Goal: Obtain resource: Download file/media

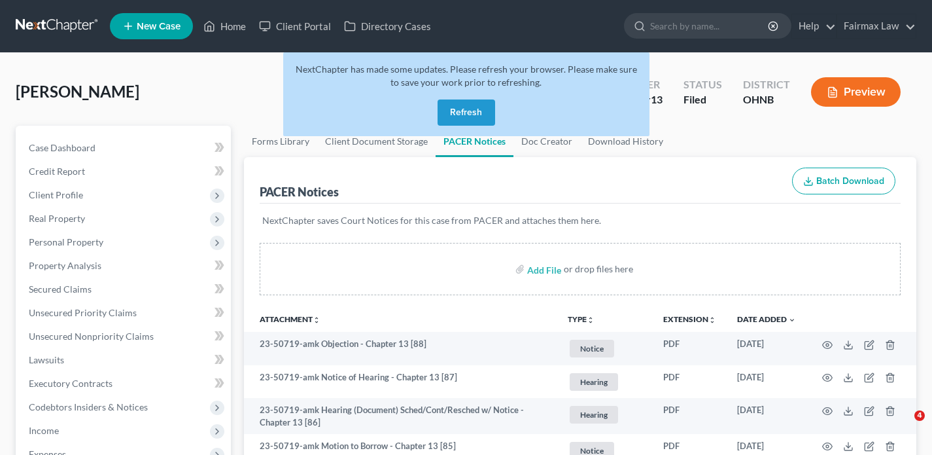
click at [70, 24] on link at bounding box center [58, 26] width 84 height 24
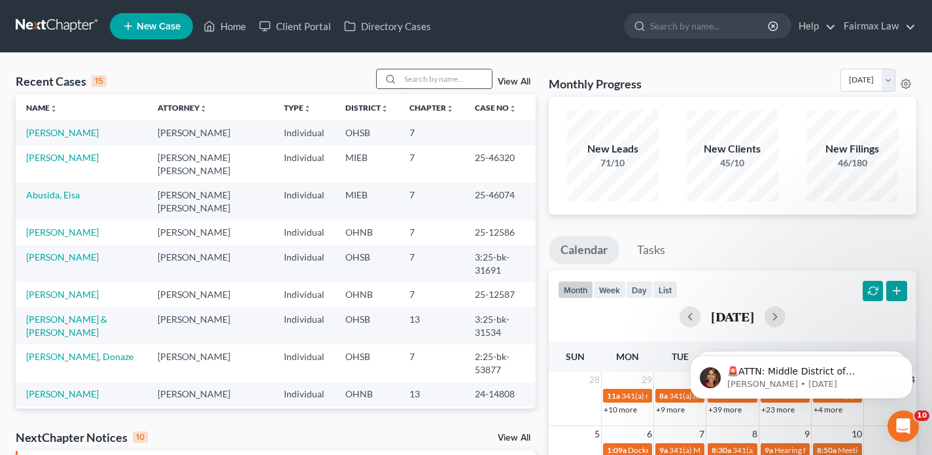
click at [423, 82] on input "search" at bounding box center [446, 78] width 92 height 19
click at [423, 86] on input "search" at bounding box center [446, 78] width 92 height 19
paste input "Jennifer Loughner"
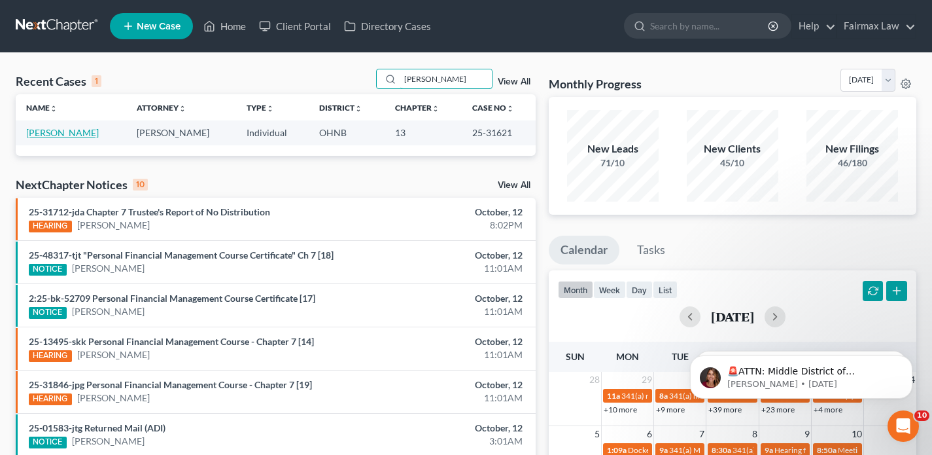
type input "Jennifer Loughner"
click at [57, 135] on link "[PERSON_NAME]" at bounding box center [62, 132] width 73 height 11
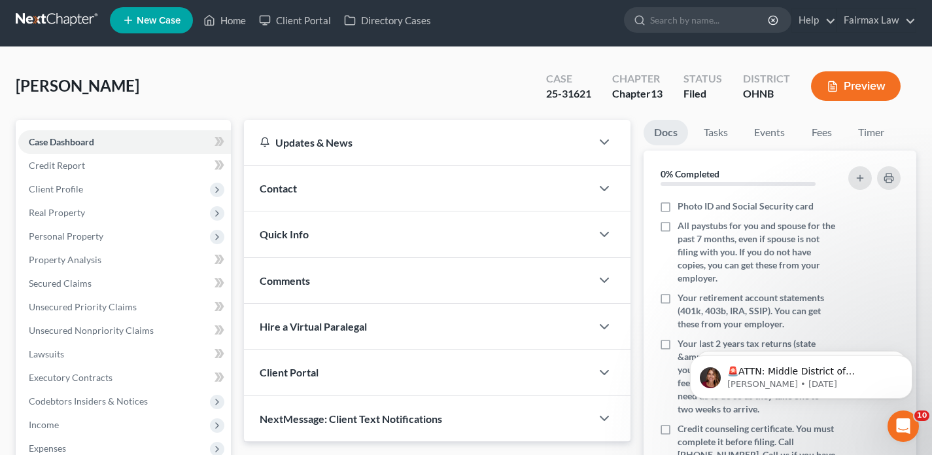
scroll to position [315, 0]
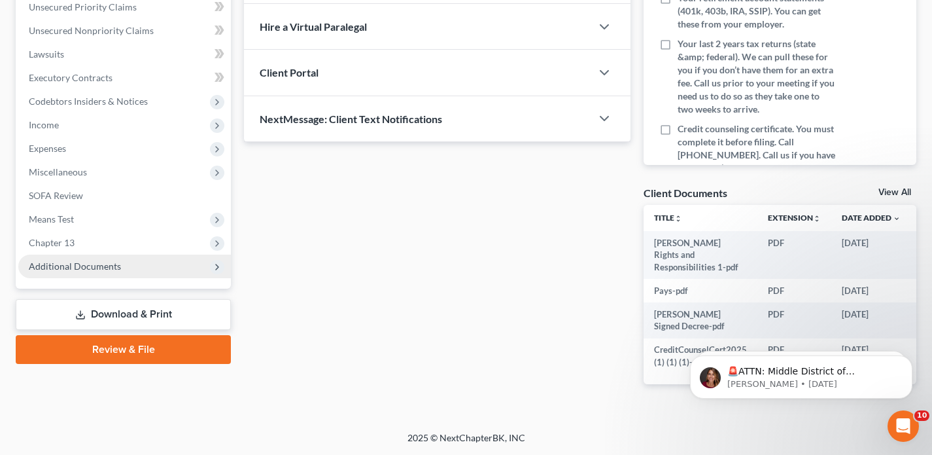
click at [110, 260] on span "Additional Documents" at bounding box center [75, 265] width 92 height 11
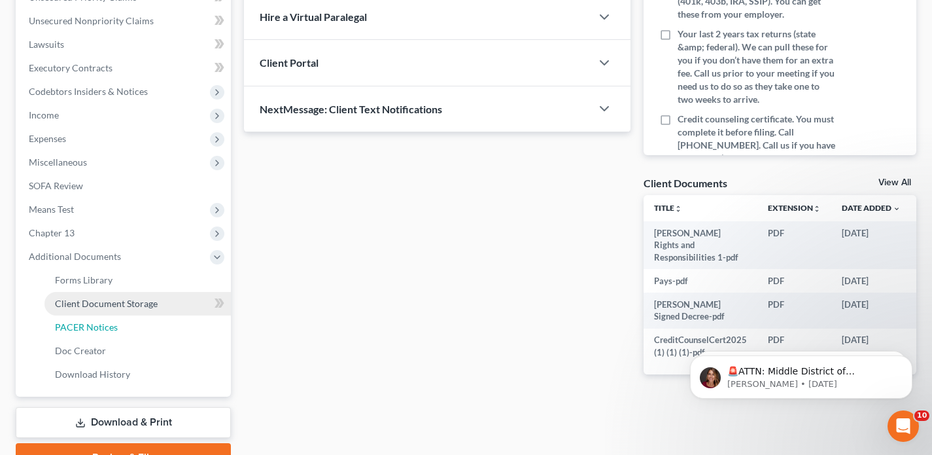
click at [117, 323] on link "PACER Notices" at bounding box center [137, 327] width 186 height 24
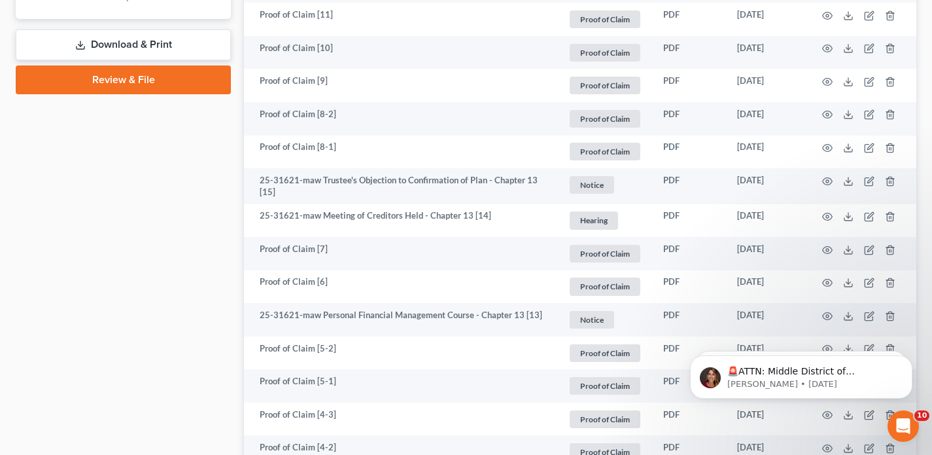
scroll to position [694, 0]
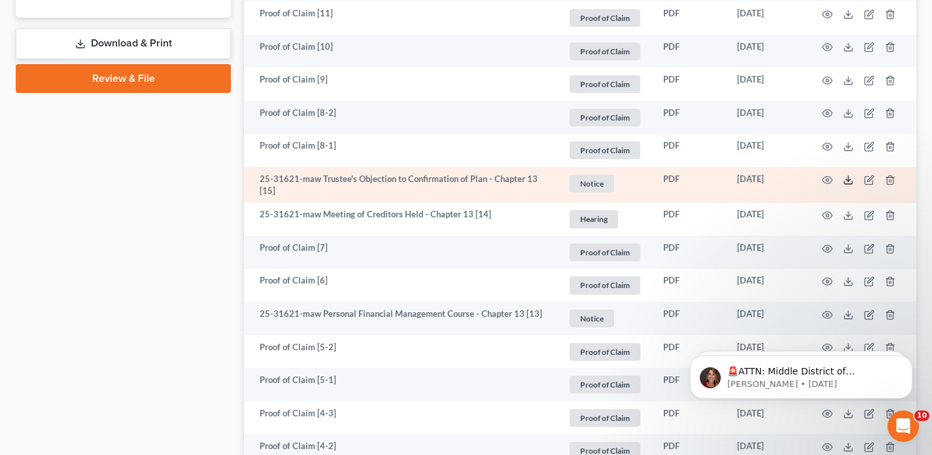
click at [848, 180] on line at bounding box center [848, 178] width 0 height 5
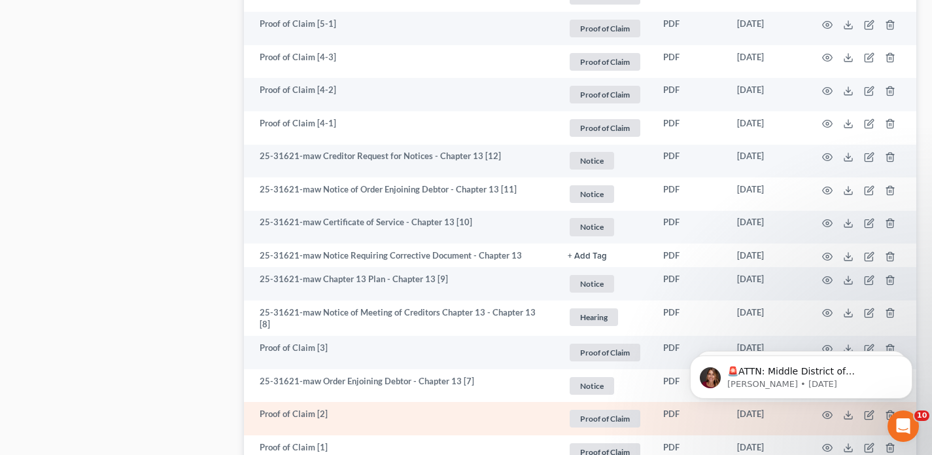
scroll to position [1045, 0]
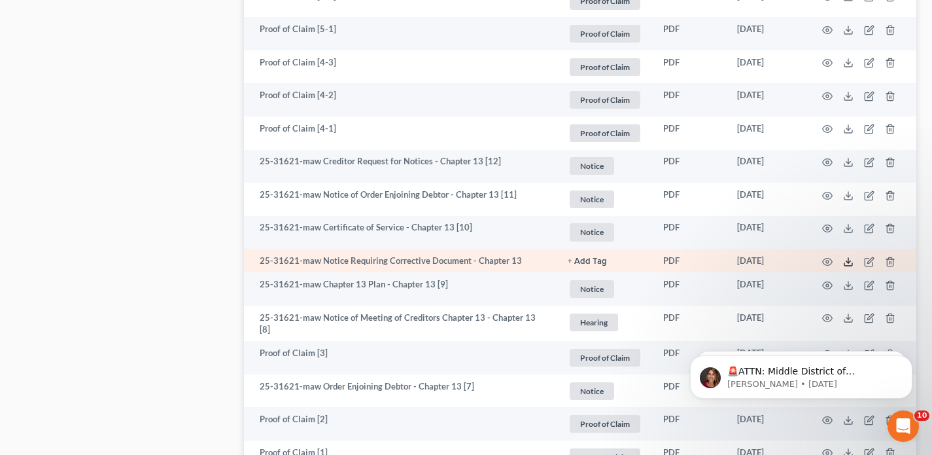
click at [847, 261] on polyline at bounding box center [848, 261] width 5 height 2
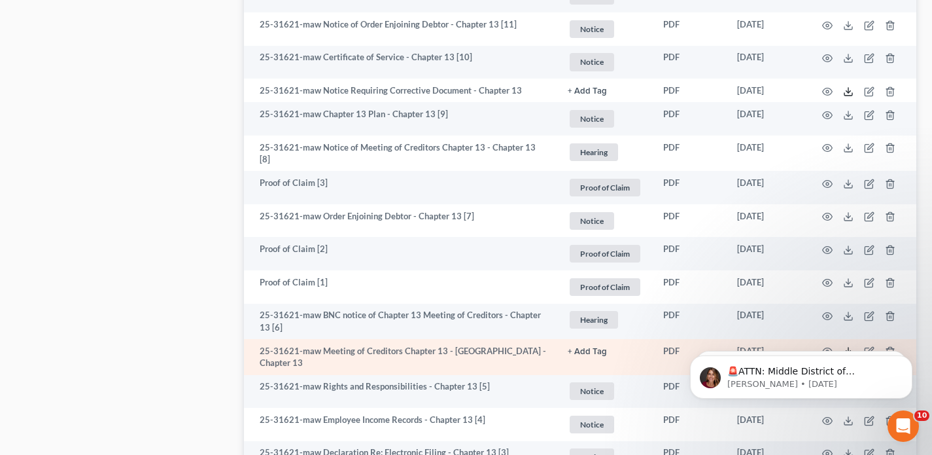
scroll to position [1151, 0]
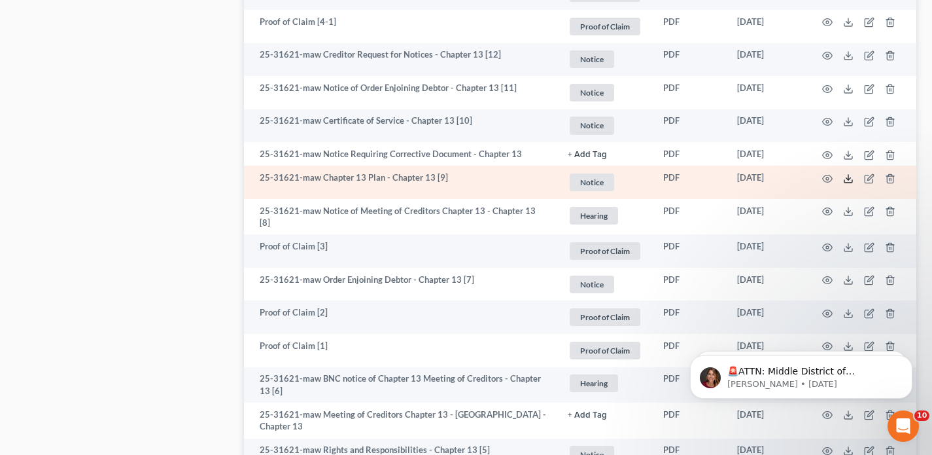
click at [848, 177] on icon at bounding box center [848, 178] width 10 height 10
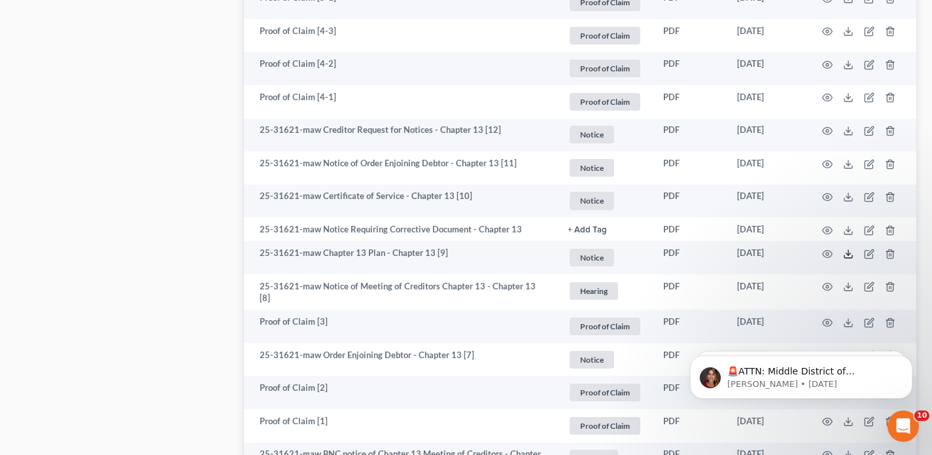
scroll to position [1086, 0]
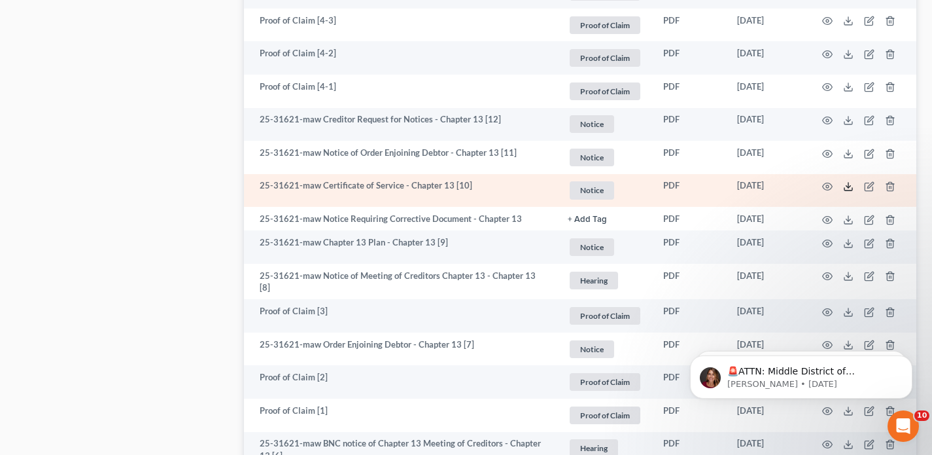
click at [852, 184] on icon at bounding box center [848, 186] width 10 height 10
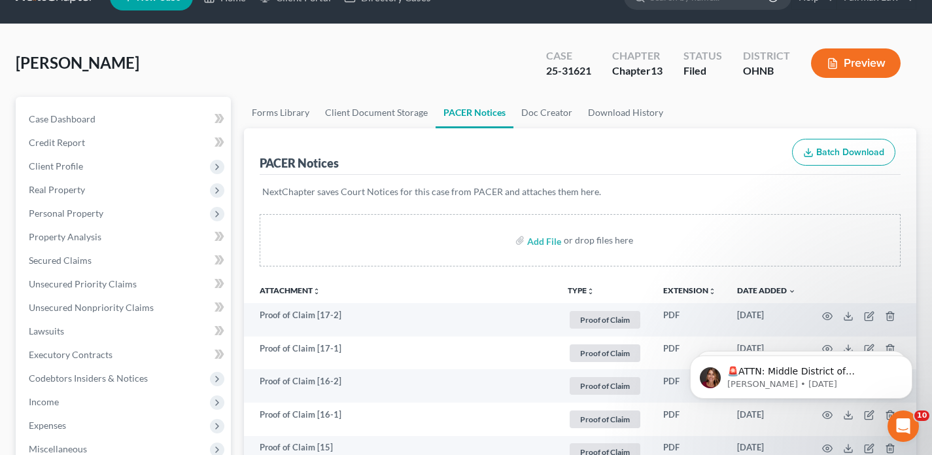
scroll to position [0, 0]
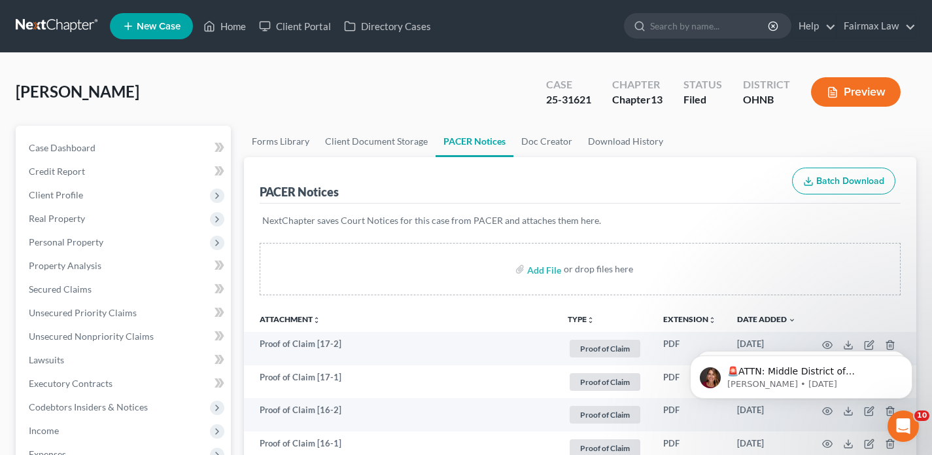
click at [54, 32] on link at bounding box center [58, 26] width 84 height 24
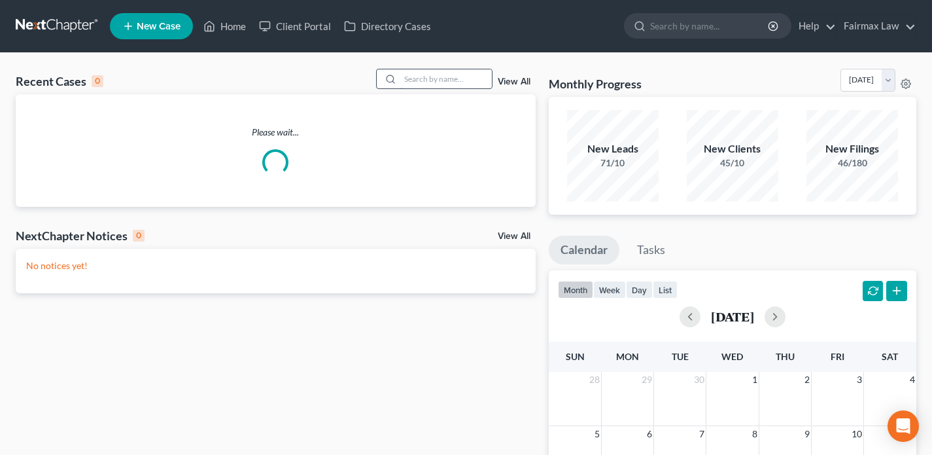
click at [471, 75] on input "search" at bounding box center [446, 78] width 92 height 19
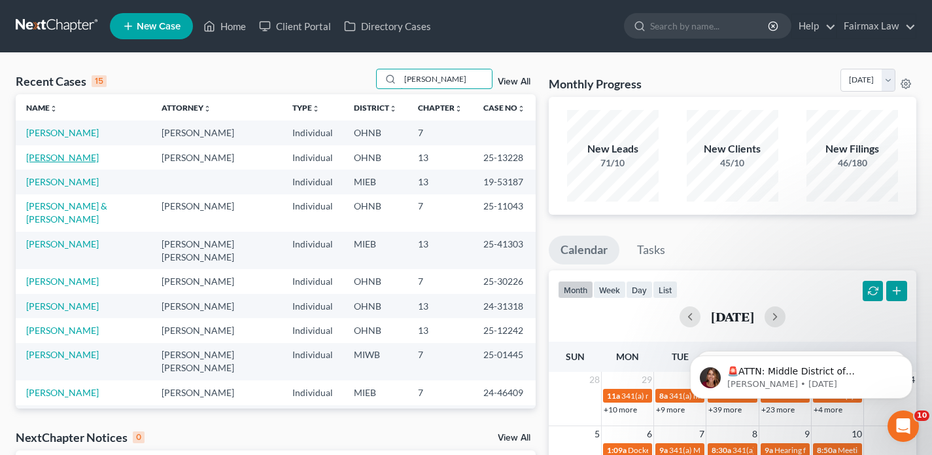
type input "kevin"
click at [62, 160] on link "[PERSON_NAME]" at bounding box center [62, 157] width 73 height 11
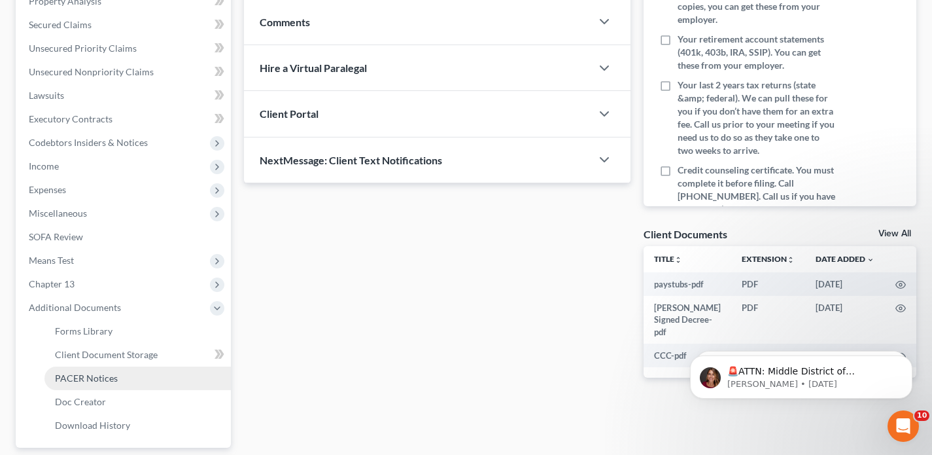
click at [96, 372] on span "PACER Notices" at bounding box center [86, 377] width 63 height 11
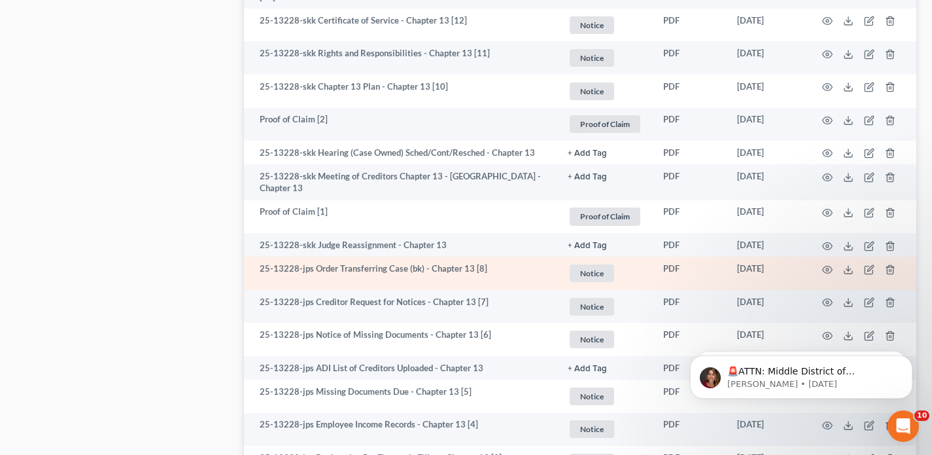
scroll to position [1095, 0]
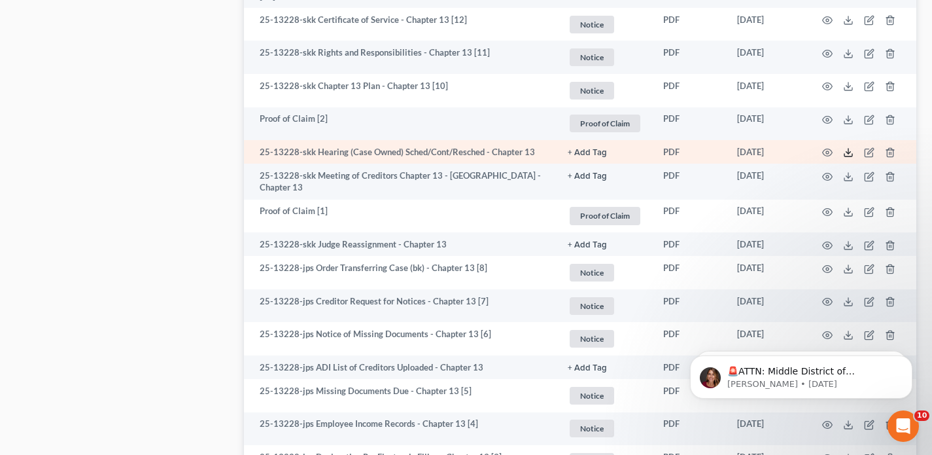
click at [845, 149] on icon at bounding box center [848, 152] width 10 height 10
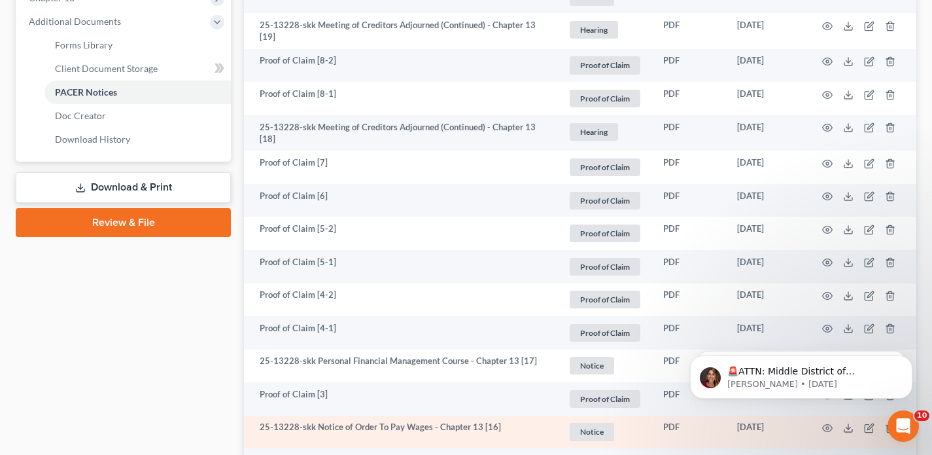
scroll to position [536, 0]
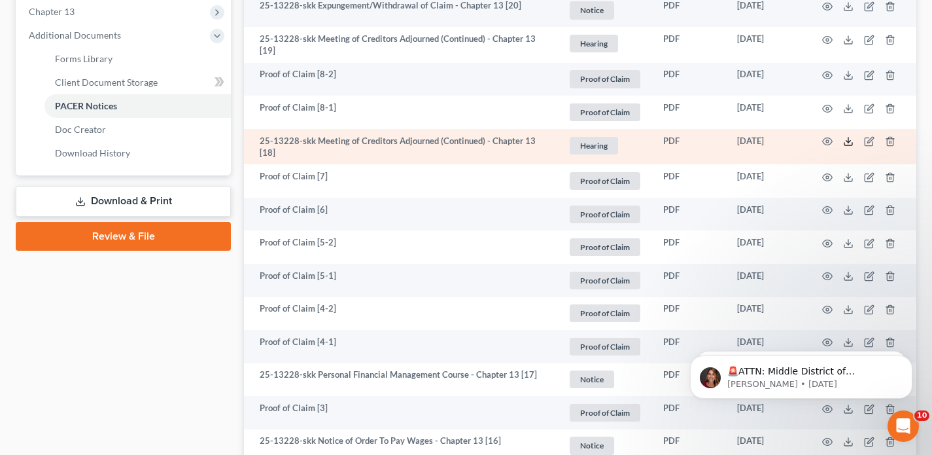
click at [846, 146] on icon at bounding box center [848, 141] width 10 height 10
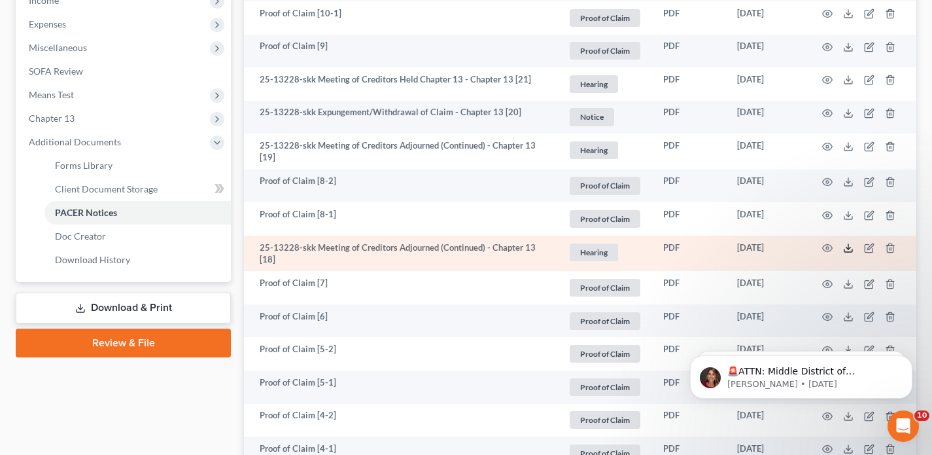
scroll to position [428, 0]
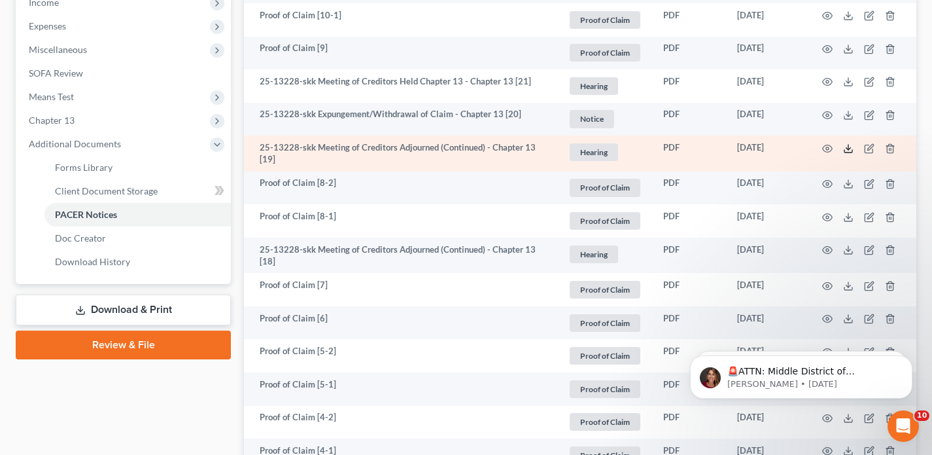
click at [851, 150] on icon at bounding box center [848, 148] width 10 height 10
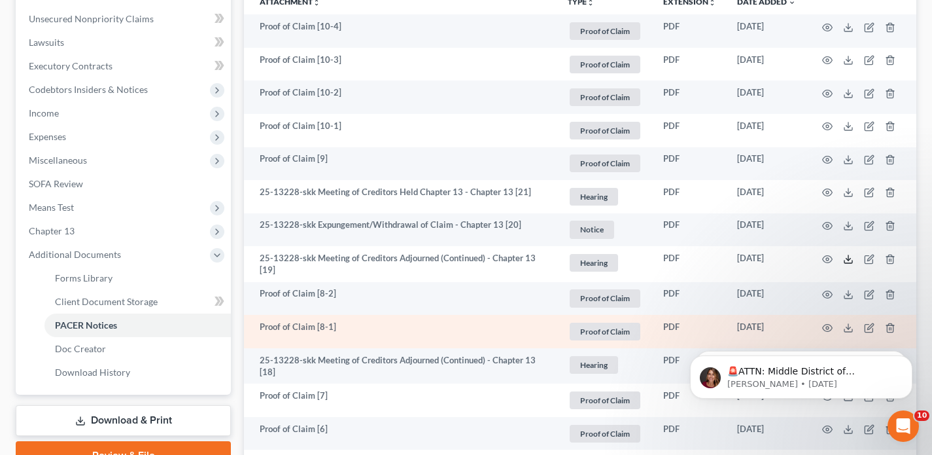
scroll to position [312, 0]
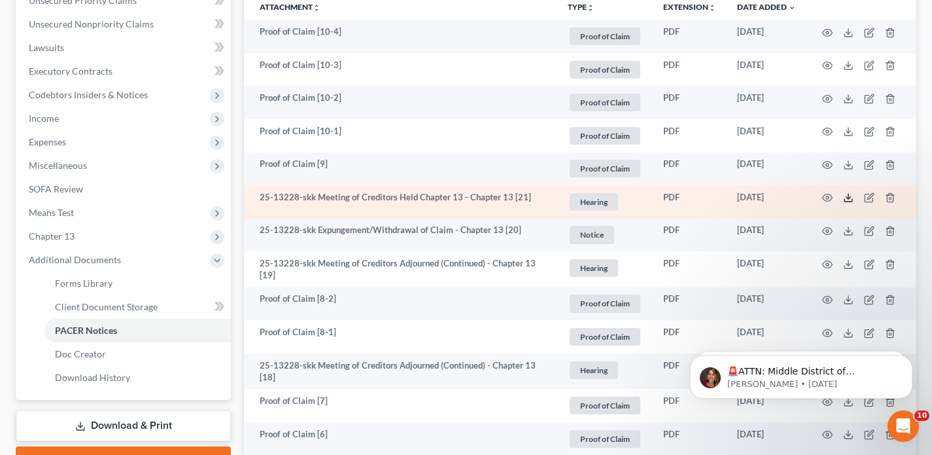
click at [846, 198] on icon at bounding box center [848, 197] width 10 height 10
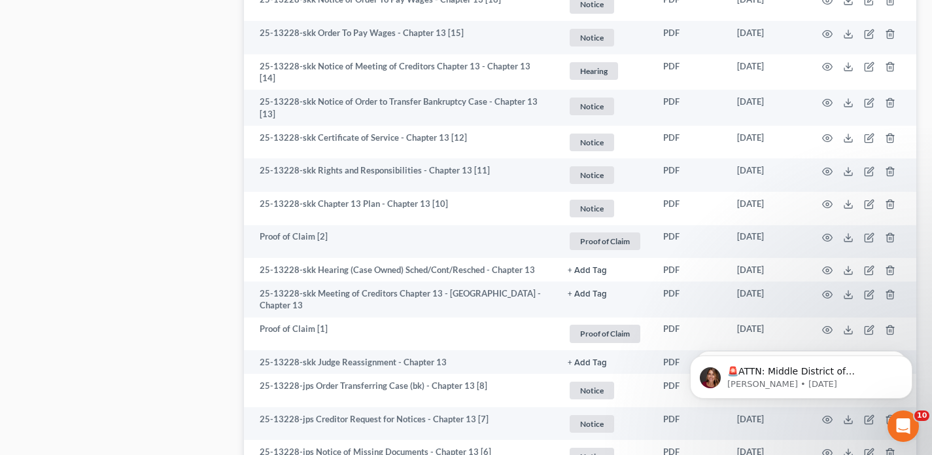
scroll to position [984, 0]
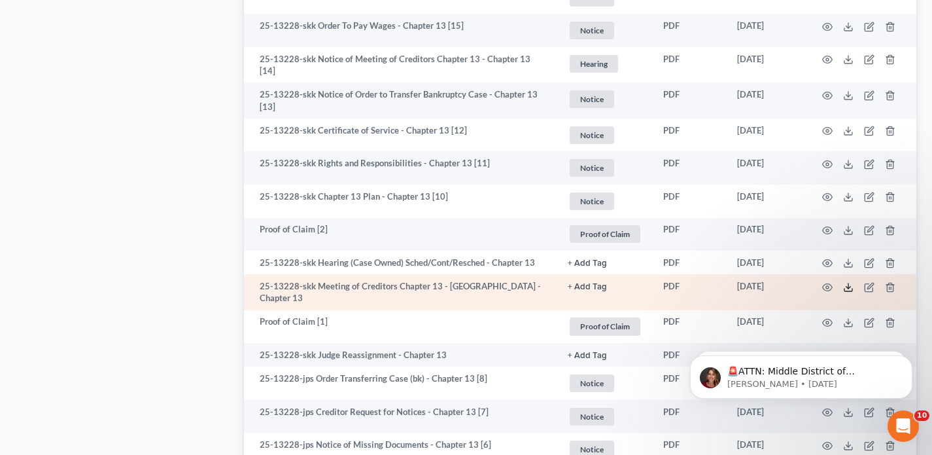
click at [850, 285] on icon at bounding box center [848, 287] width 10 height 10
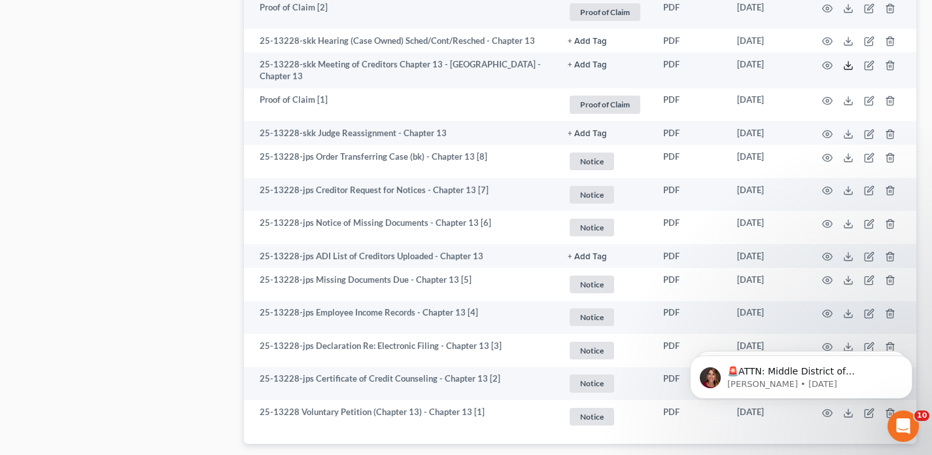
scroll to position [1209, 0]
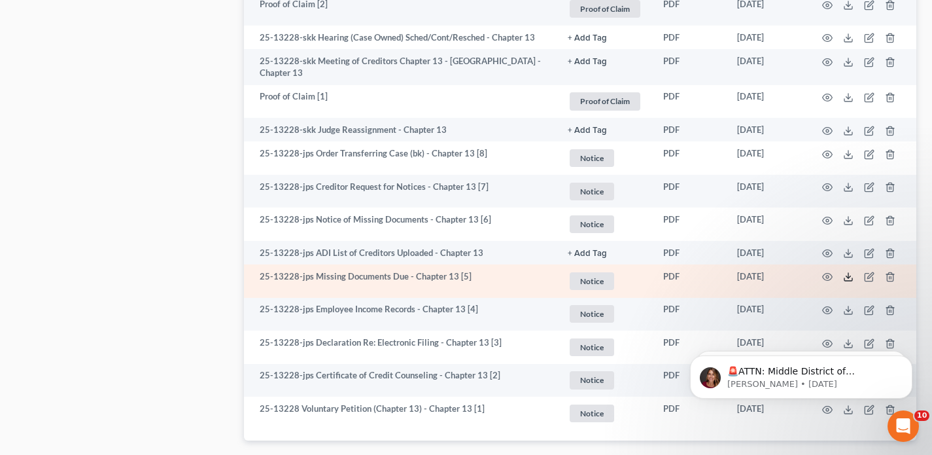
click at [850, 271] on icon at bounding box center [848, 276] width 10 height 10
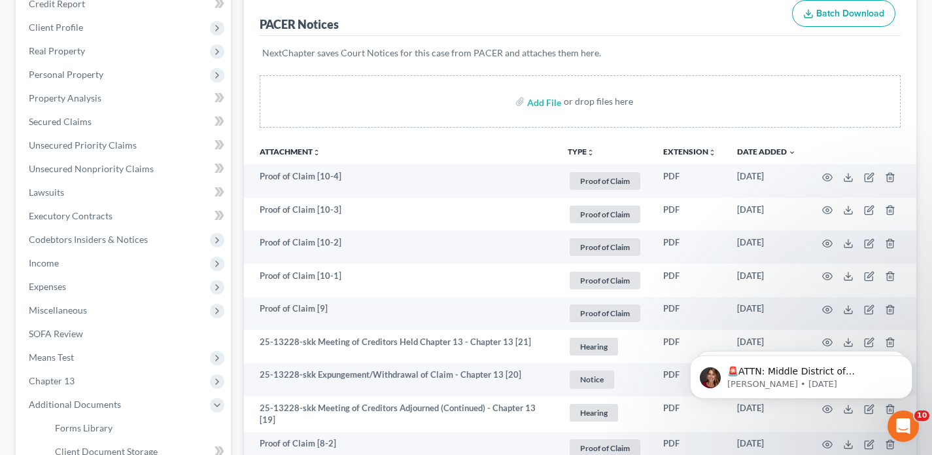
scroll to position [0, 0]
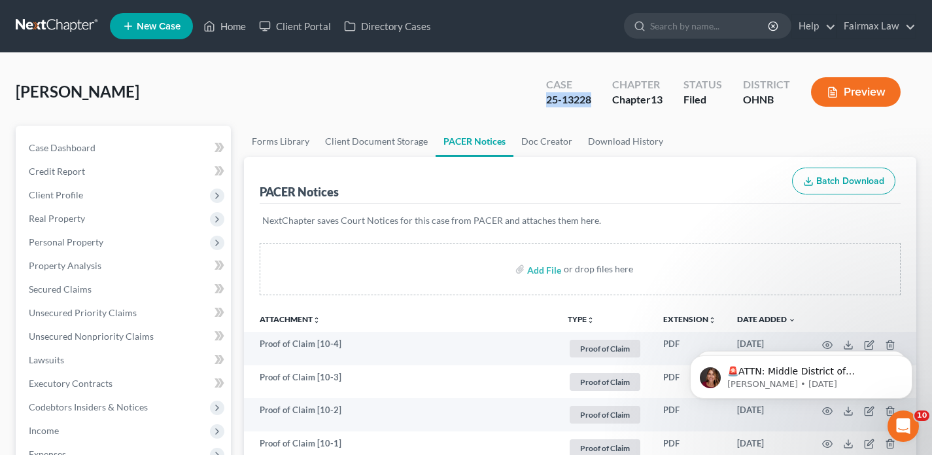
drag, startPoint x: 559, startPoint y: 99, endPoint x: 536, endPoint y: 98, distance: 23.6
click at [536, 98] on div "Case 25-13228" at bounding box center [569, 93] width 66 height 39
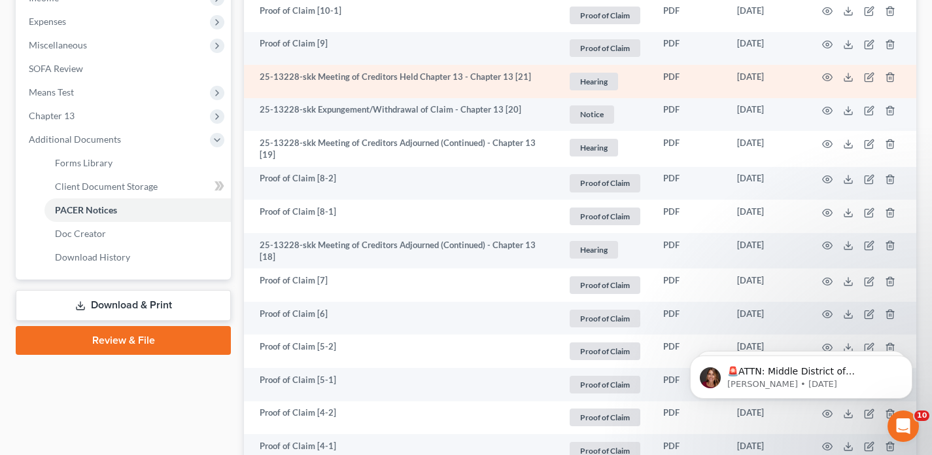
scroll to position [436, 0]
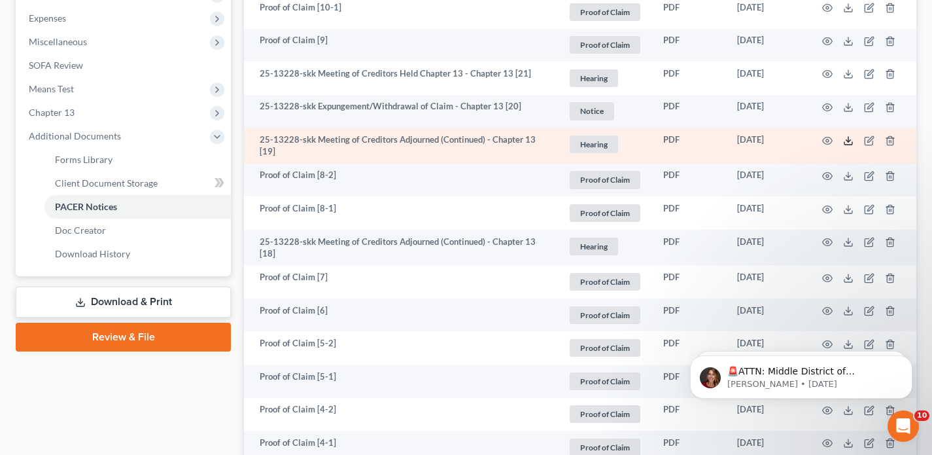
click at [846, 139] on icon at bounding box center [848, 140] width 10 height 10
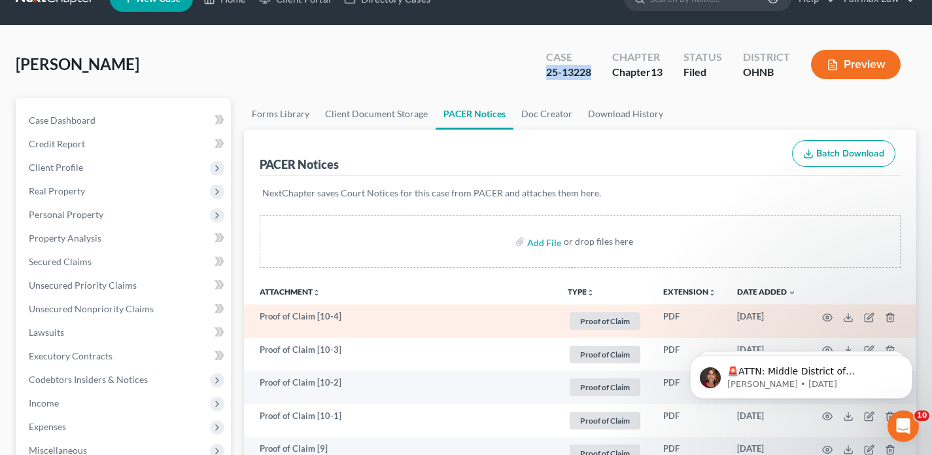
scroll to position [0, 0]
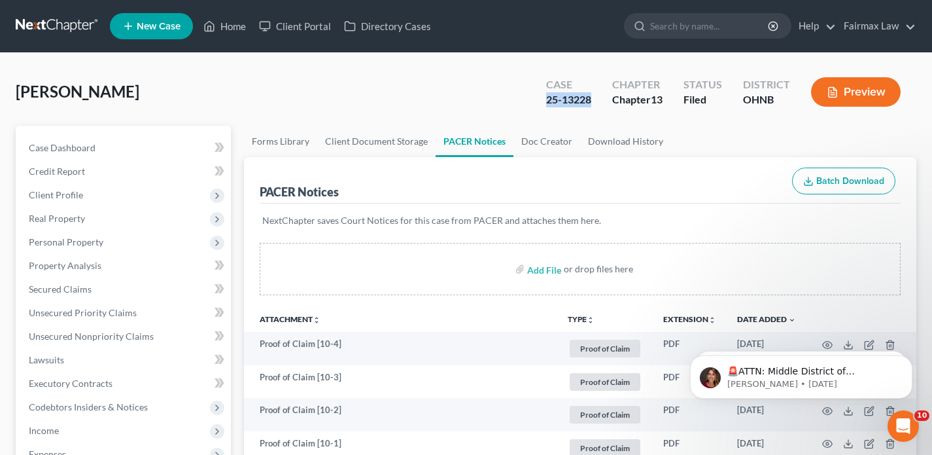
click at [72, 30] on link at bounding box center [58, 26] width 84 height 24
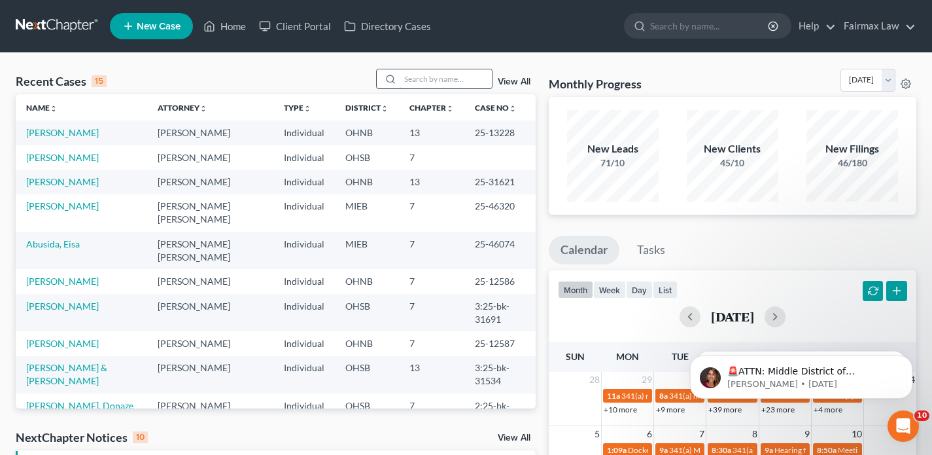
click at [432, 81] on input "search" at bounding box center [446, 78] width 92 height 19
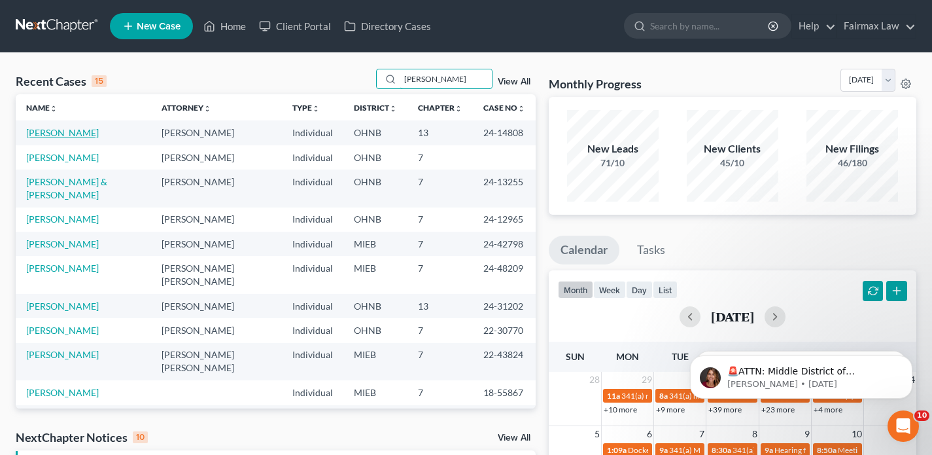
type input "veronica"
click at [83, 133] on link "[PERSON_NAME]" at bounding box center [62, 132] width 73 height 11
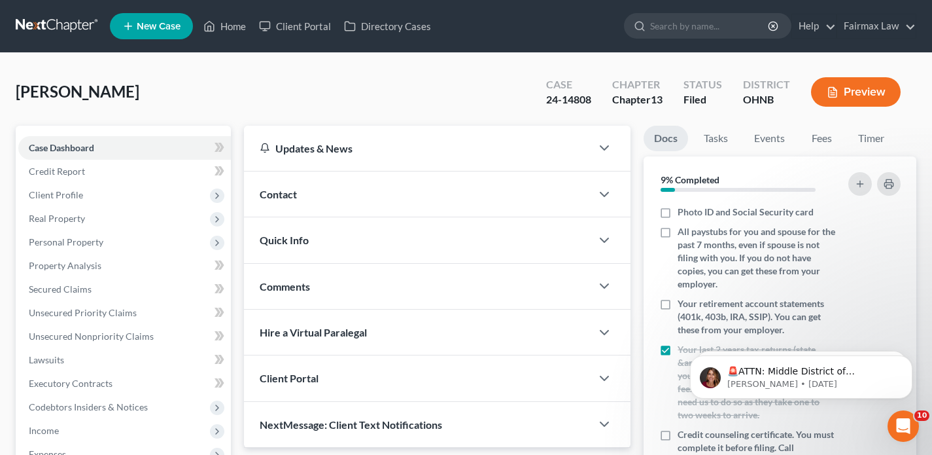
scroll to position [388, 0]
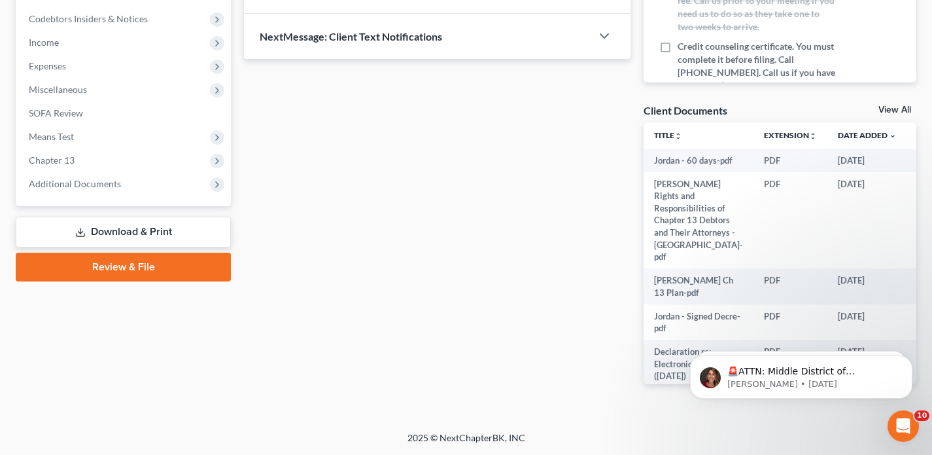
click at [120, 185] on span "Additional Documents" at bounding box center [124, 184] width 213 height 24
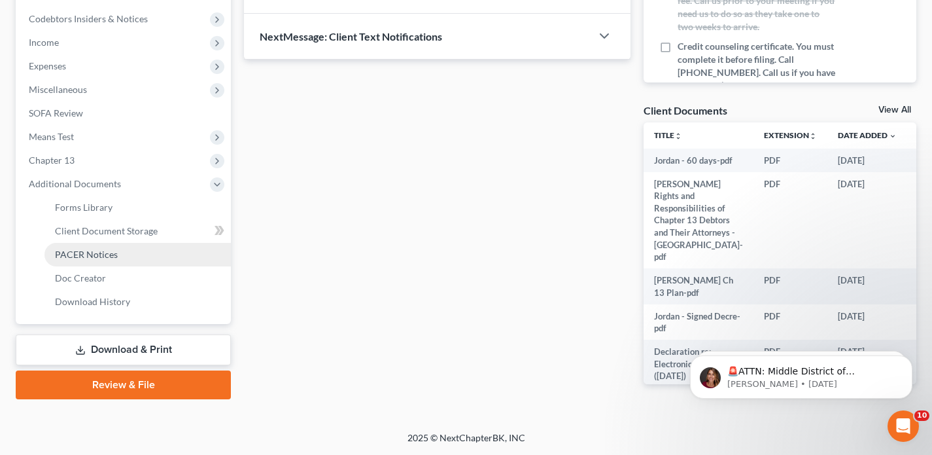
click at [115, 258] on span "PACER Notices" at bounding box center [86, 254] width 63 height 11
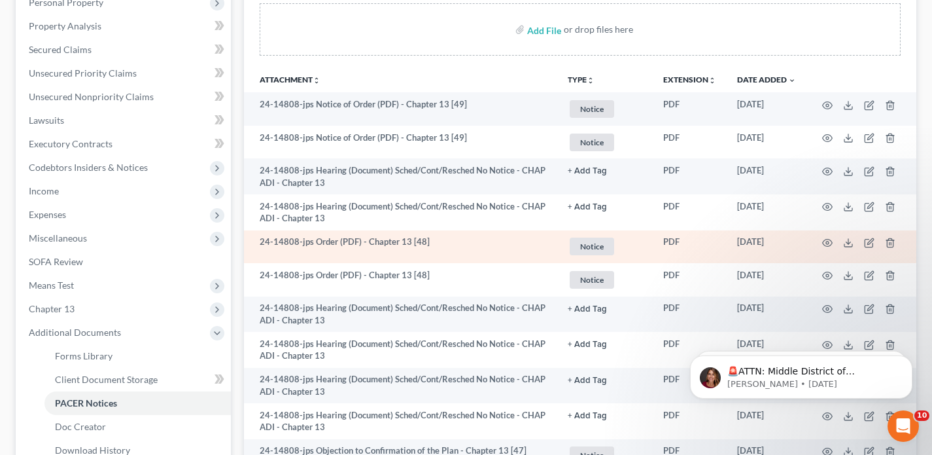
scroll to position [271, 0]
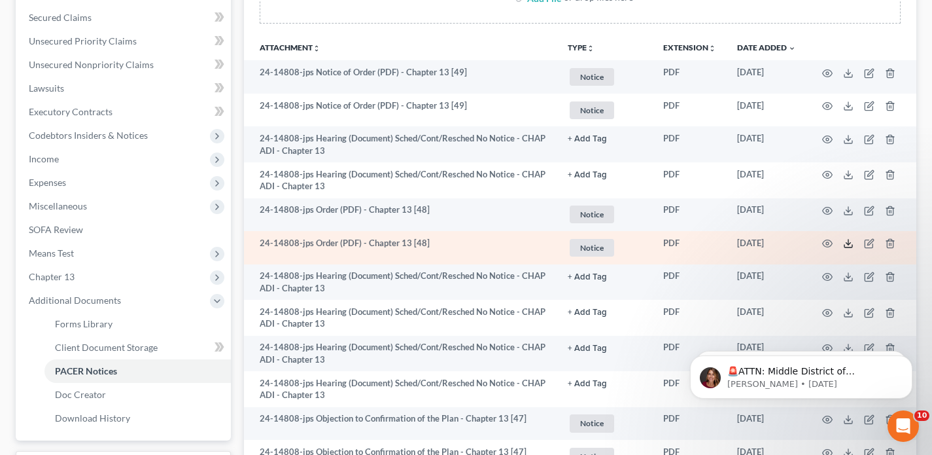
click at [850, 239] on icon at bounding box center [848, 243] width 10 height 10
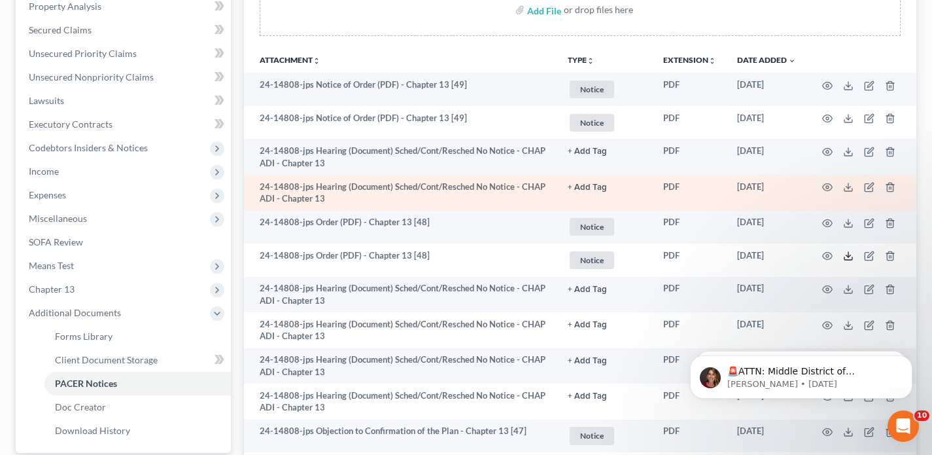
scroll to position [254, 0]
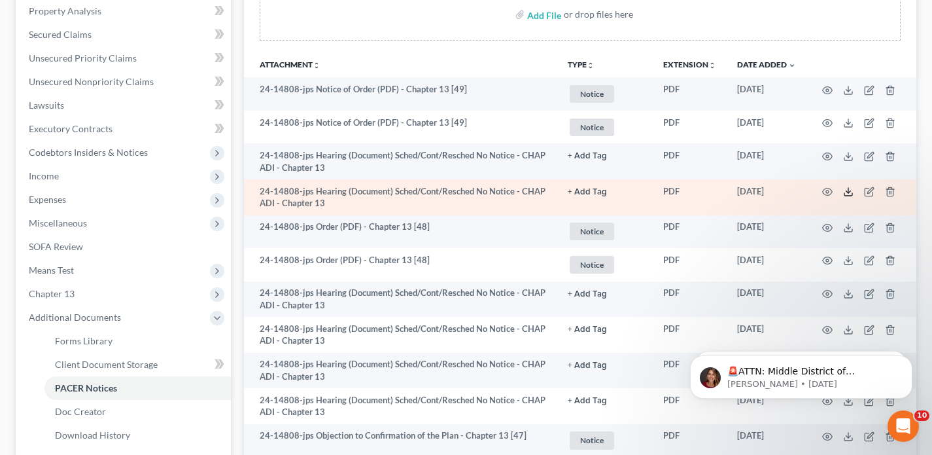
click at [848, 189] on line at bounding box center [848, 190] width 0 height 5
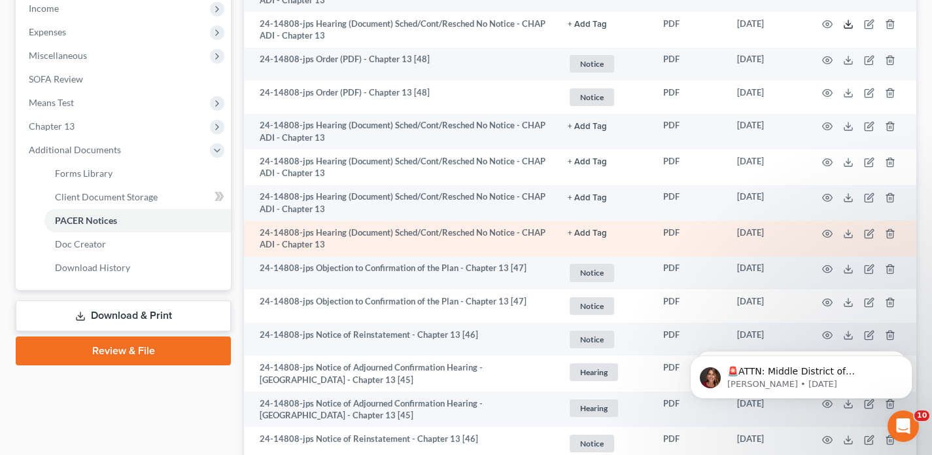
scroll to position [421, 0]
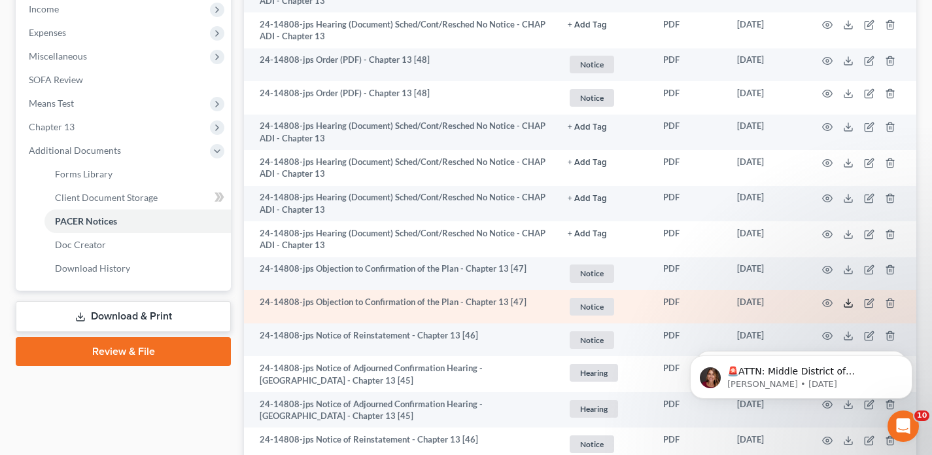
click at [848, 305] on icon at bounding box center [848, 303] width 10 height 10
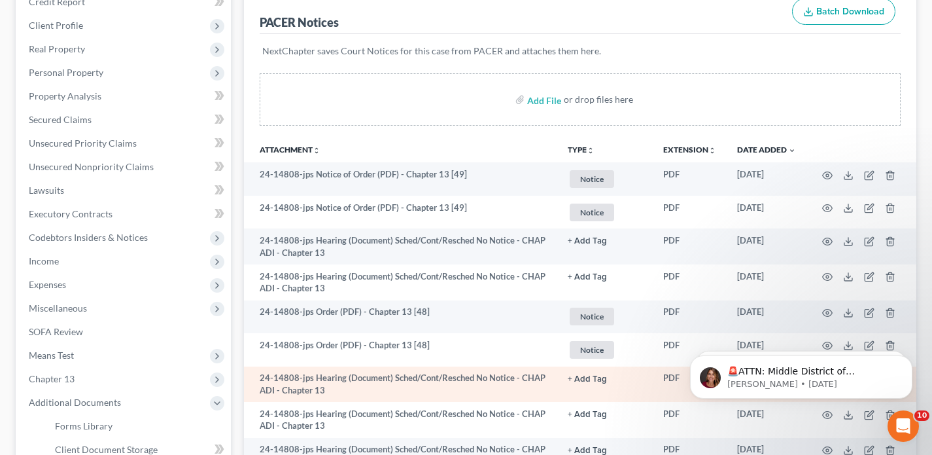
scroll to position [158, 0]
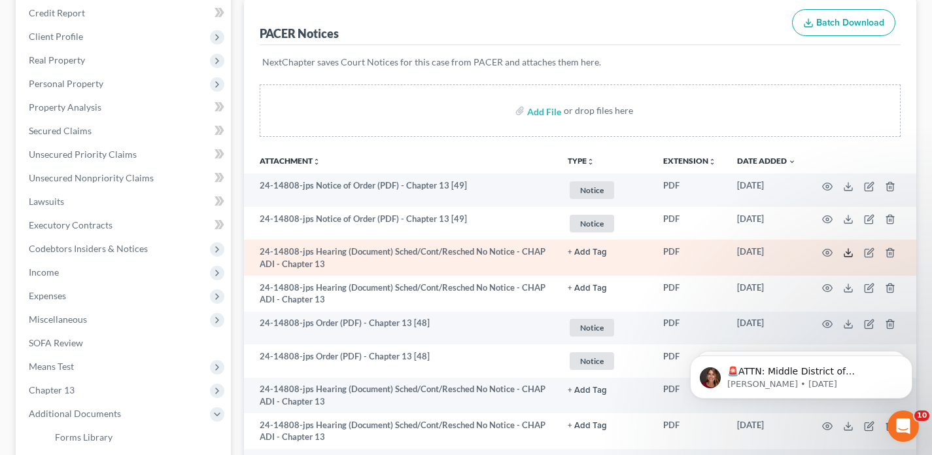
click at [852, 256] on icon at bounding box center [848, 255] width 8 height 3
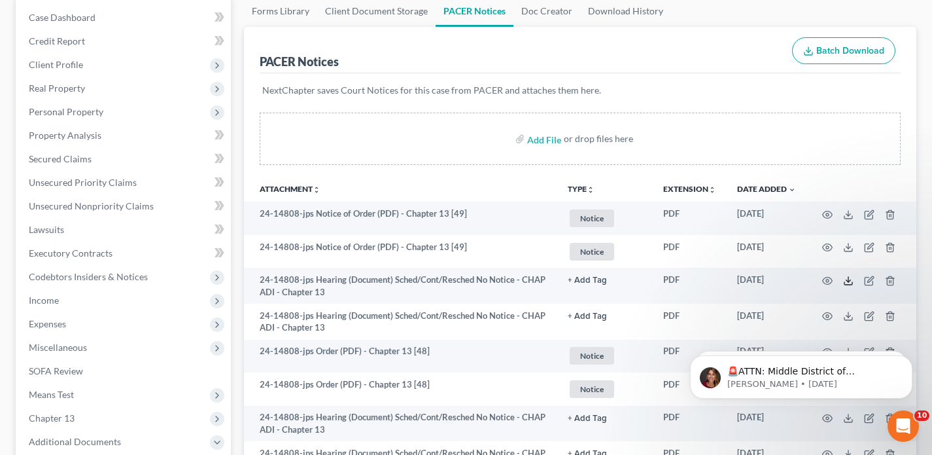
scroll to position [0, 0]
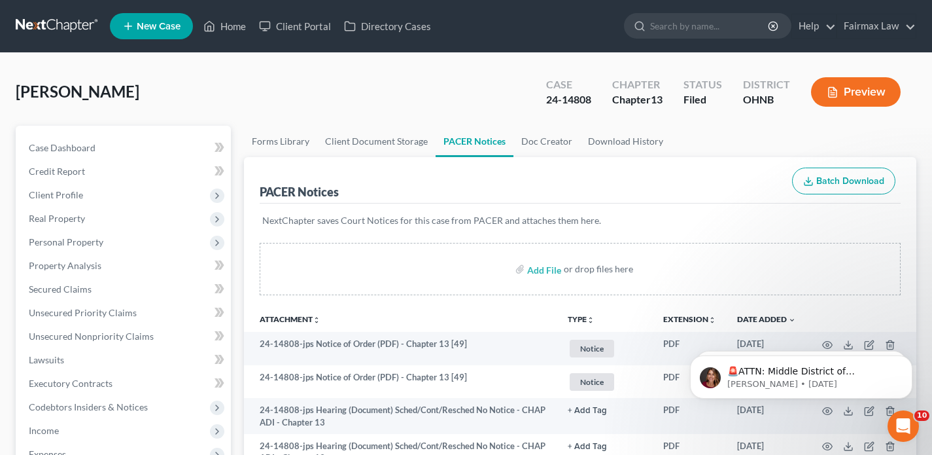
click at [573, 99] on div "24-14808" at bounding box center [568, 99] width 45 height 15
copy div "24-14808"
click at [80, 20] on link at bounding box center [58, 26] width 84 height 24
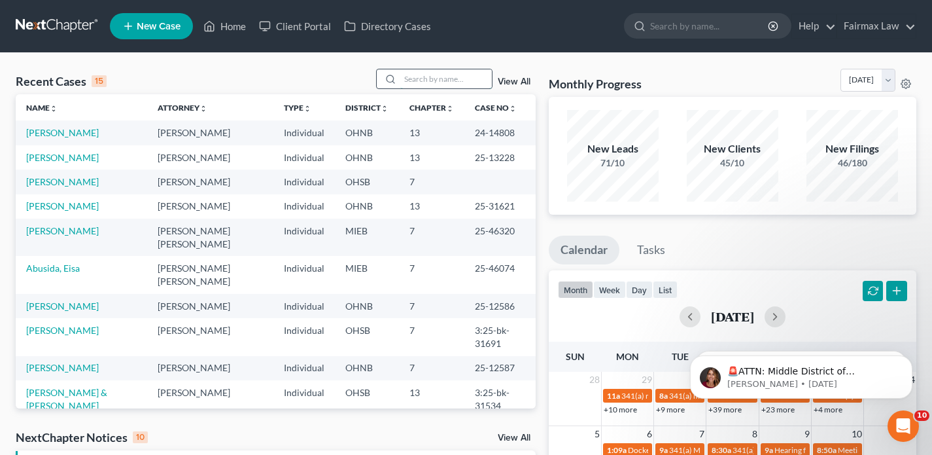
click at [416, 86] on input "search" at bounding box center [446, 78] width 92 height 19
paste input "[DATE] 11:00 AM"
type input "[DATE] 11:00 AM"
click at [415, 82] on input "[DATE] 11:00 AM" at bounding box center [446, 78] width 92 height 19
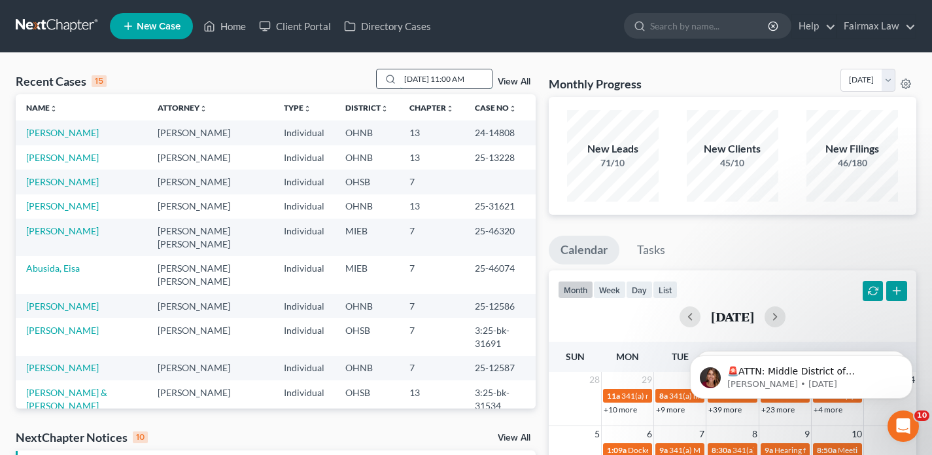
click at [415, 82] on input "[DATE] 11:00 AM" at bounding box center [446, 78] width 92 height 19
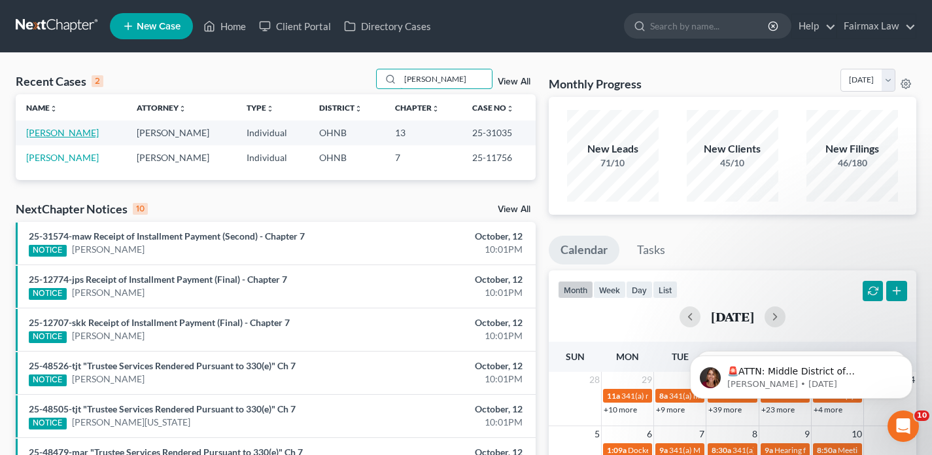
type input "[PERSON_NAME]"
click at [97, 133] on link "[PERSON_NAME]" at bounding box center [62, 132] width 73 height 11
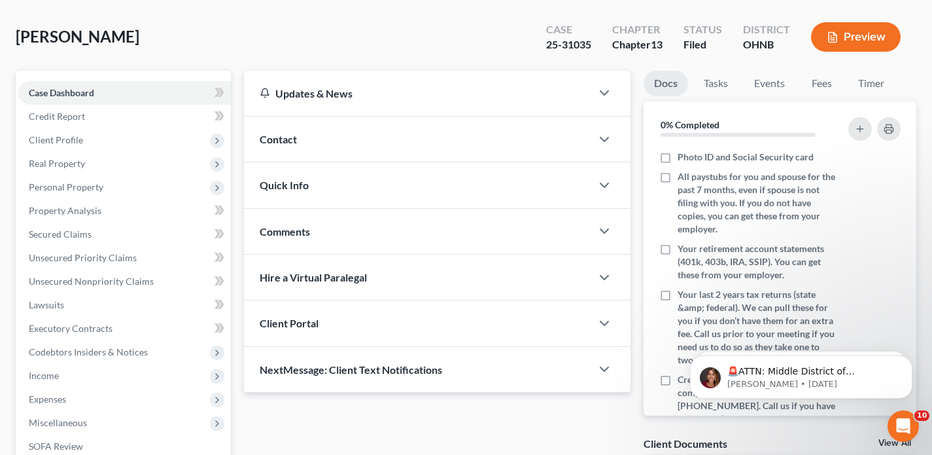
scroll to position [281, 0]
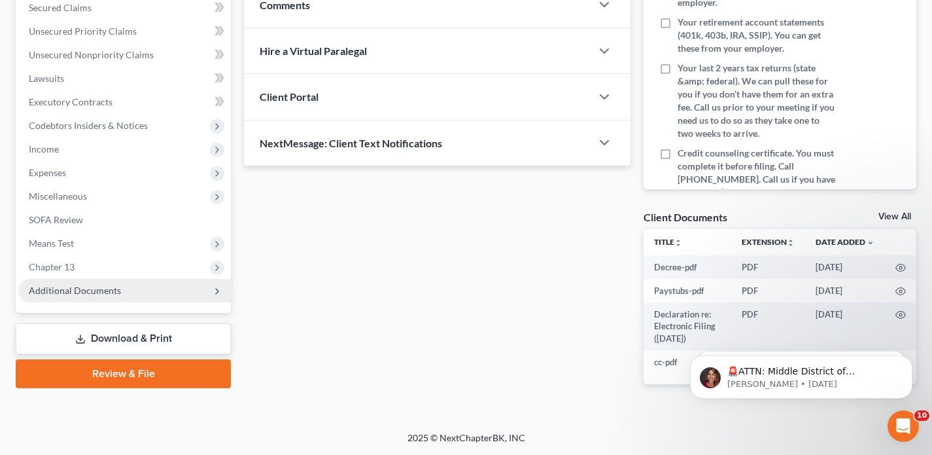
click at [94, 292] on span "Additional Documents" at bounding box center [75, 290] width 92 height 11
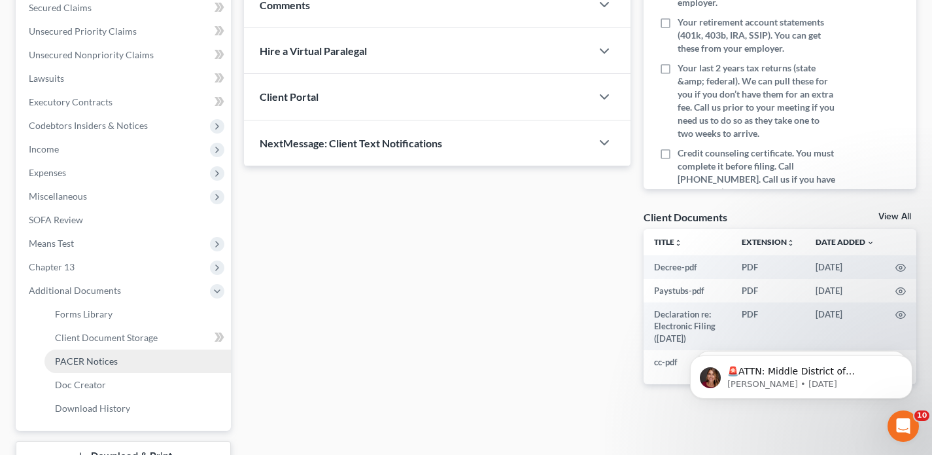
click at [104, 367] on link "PACER Notices" at bounding box center [137, 361] width 186 height 24
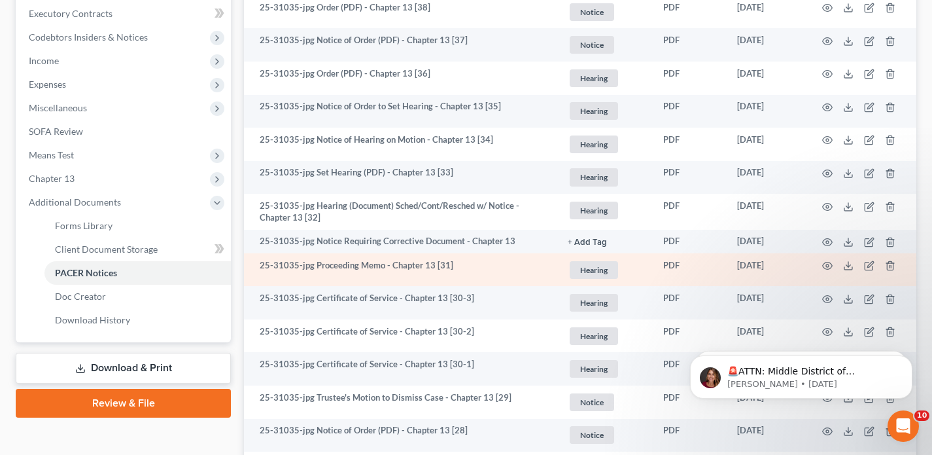
scroll to position [379, 0]
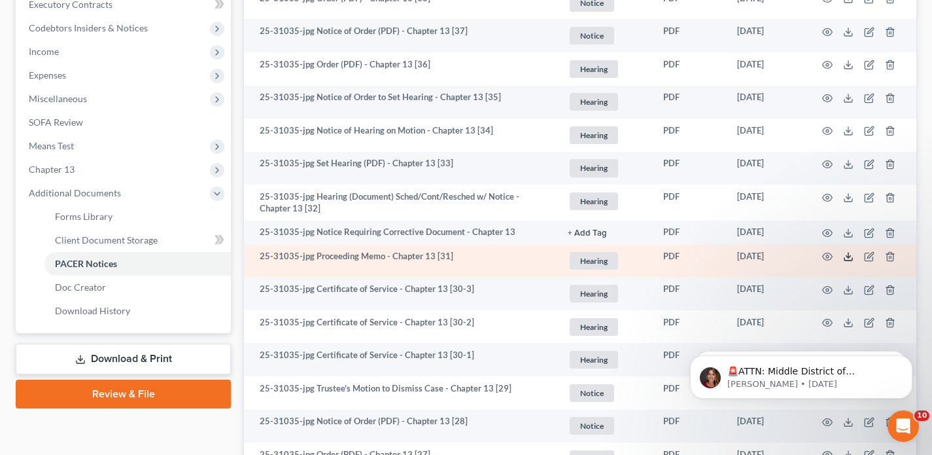
click at [848, 254] on icon at bounding box center [848, 256] width 10 height 10
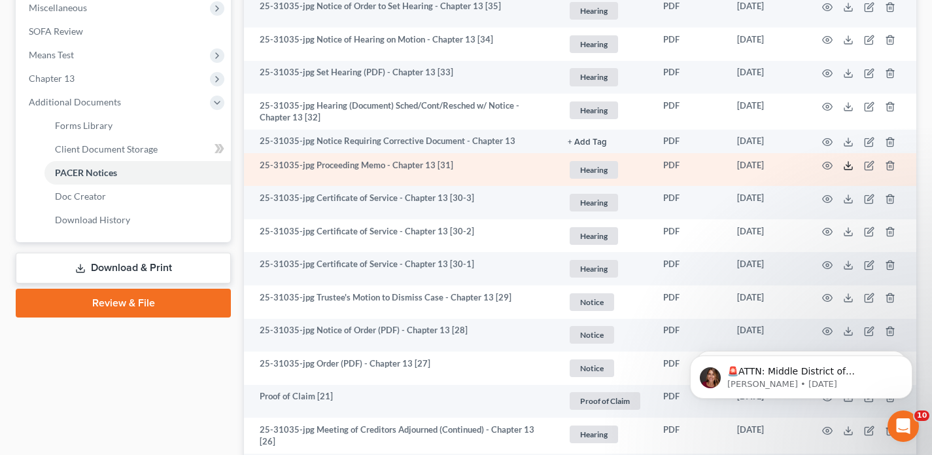
scroll to position [479, 0]
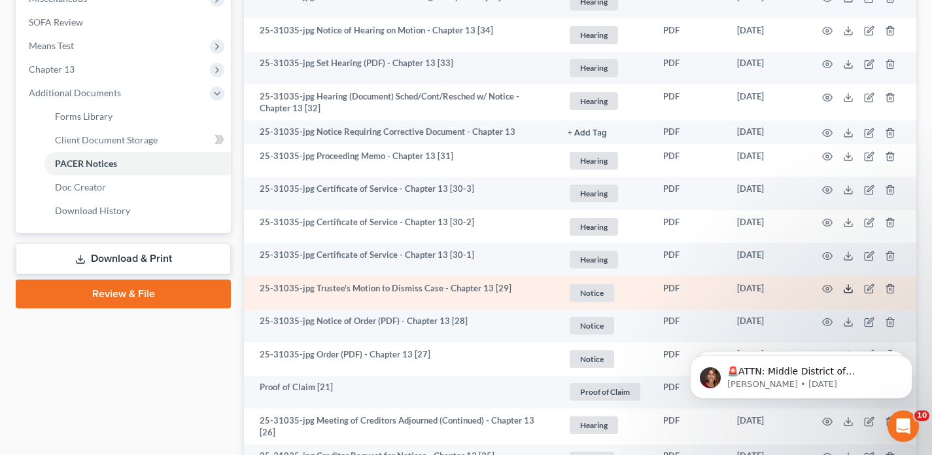
click at [846, 291] on icon at bounding box center [848, 288] width 10 height 10
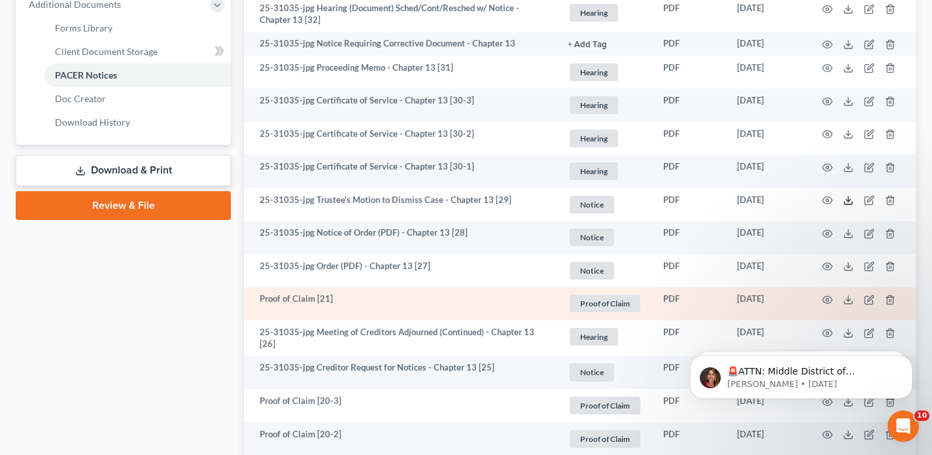
scroll to position [568, 0]
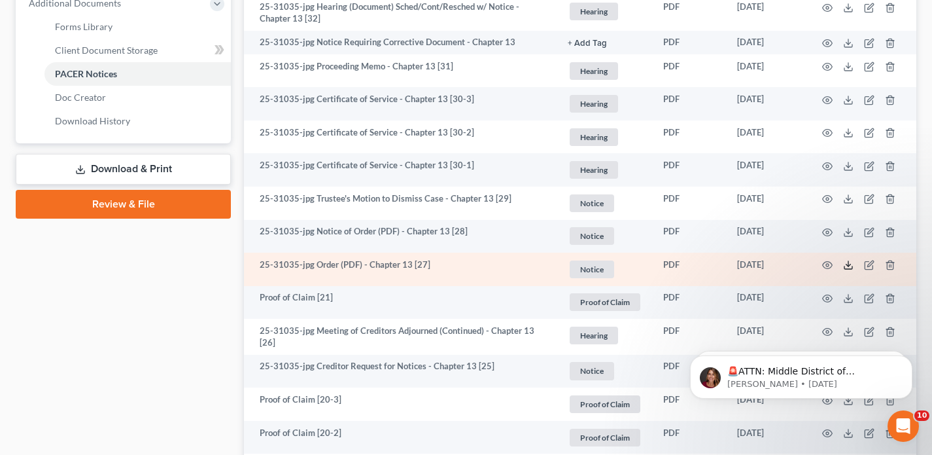
click at [850, 269] on icon at bounding box center [848, 267] width 8 height 3
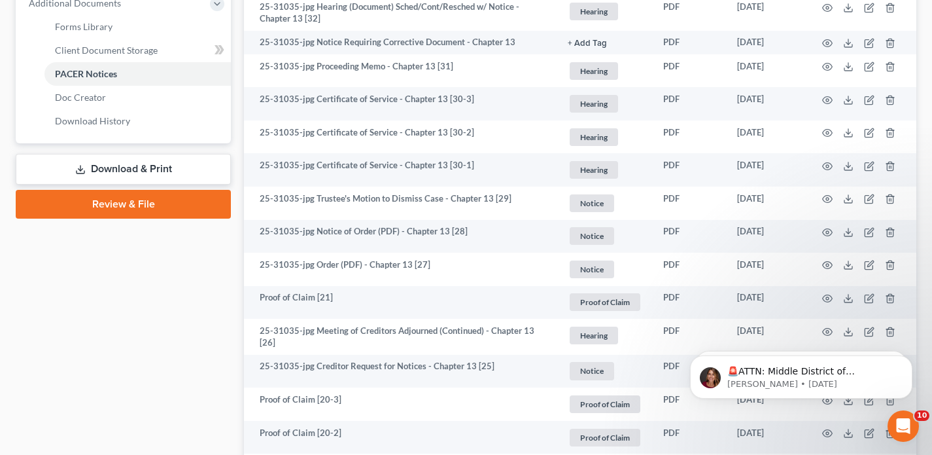
click at [844, 331] on html "🚨ATTN: Middle District of [US_STATE] The court has added a new Credit Counselin…" at bounding box center [801, 374] width 262 height 92
click at [840, 332] on html "🚨ATTN: Middle District of [US_STATE] The court has added a new Credit Counselin…" at bounding box center [801, 374] width 262 height 92
click at [841, 331] on html "🚨ATTN: Middle District of [US_STATE] The court has added a new Credit Counselin…" at bounding box center [801, 374] width 262 height 92
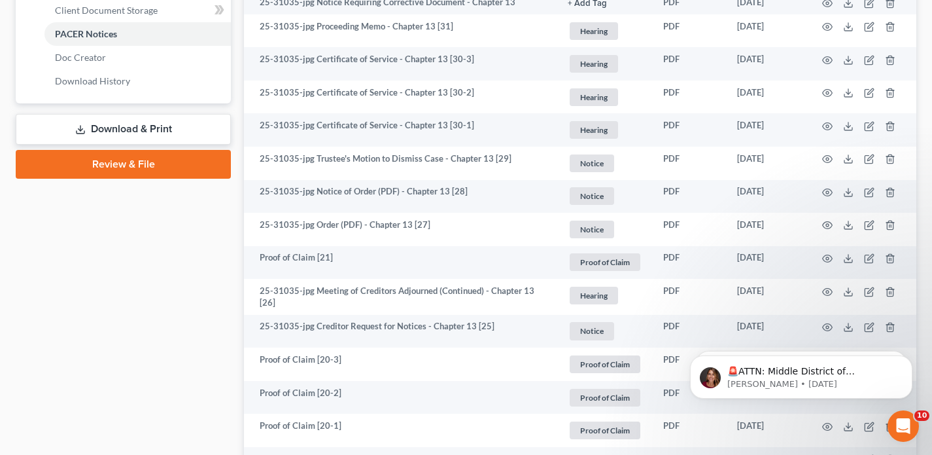
scroll to position [627, 0]
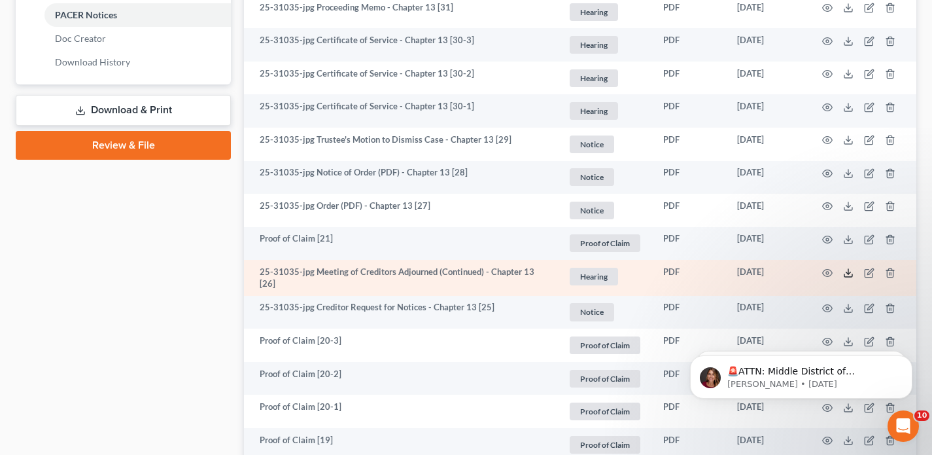
click at [847, 277] on icon at bounding box center [848, 273] width 10 height 10
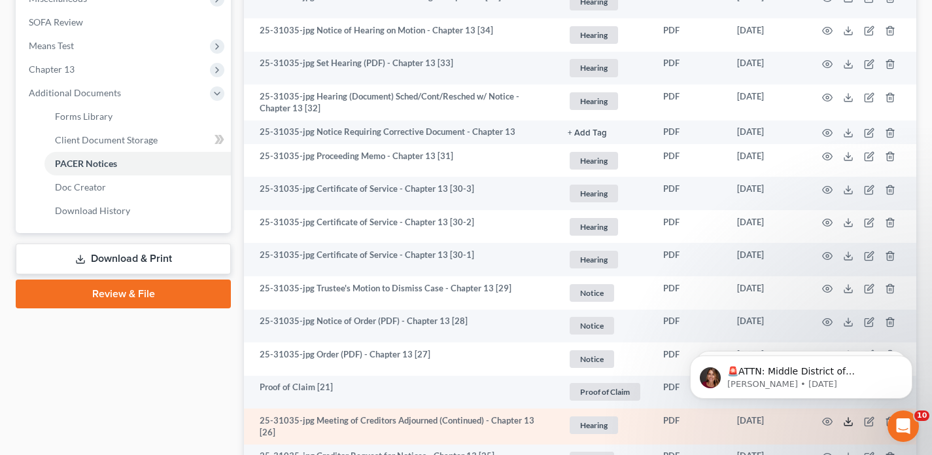
scroll to position [440, 0]
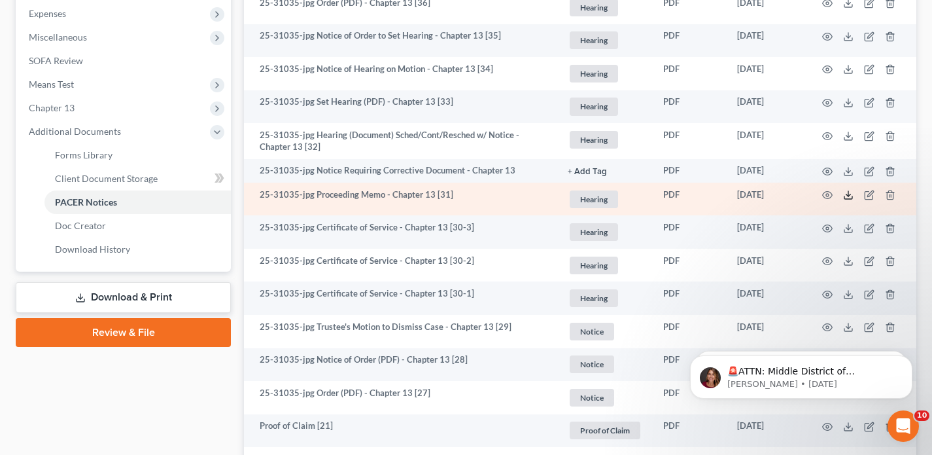
click at [849, 194] on icon at bounding box center [848, 195] width 10 height 10
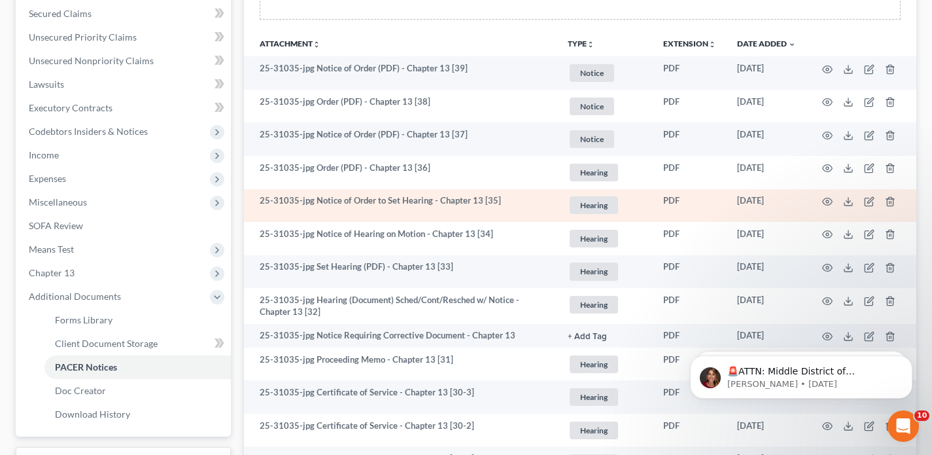
scroll to position [260, 0]
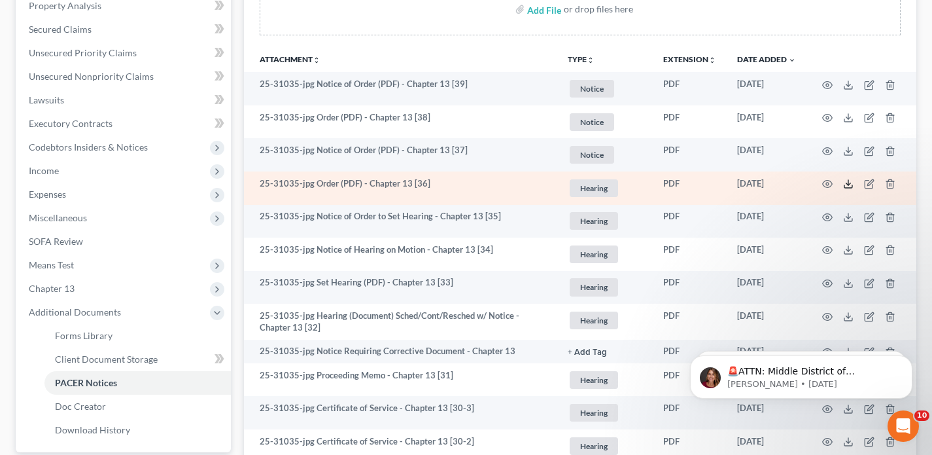
click at [843, 184] on icon at bounding box center [848, 184] width 10 height 10
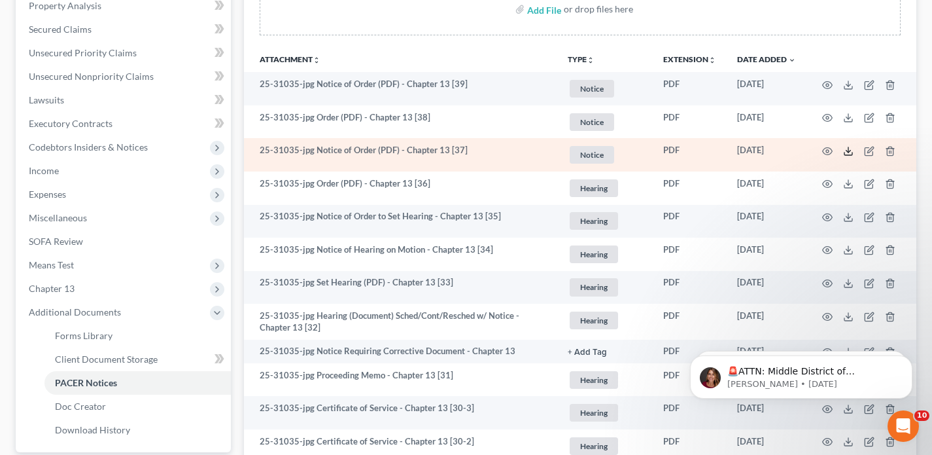
click at [852, 148] on icon at bounding box center [848, 151] width 10 height 10
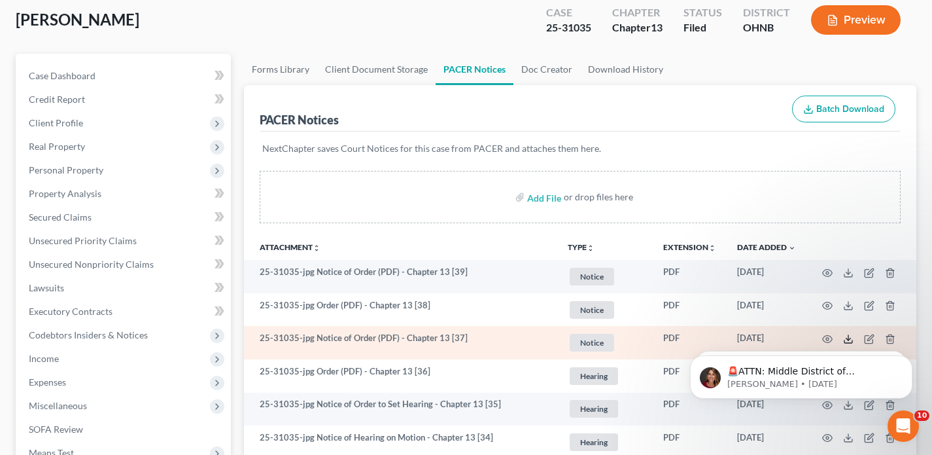
scroll to position [0, 0]
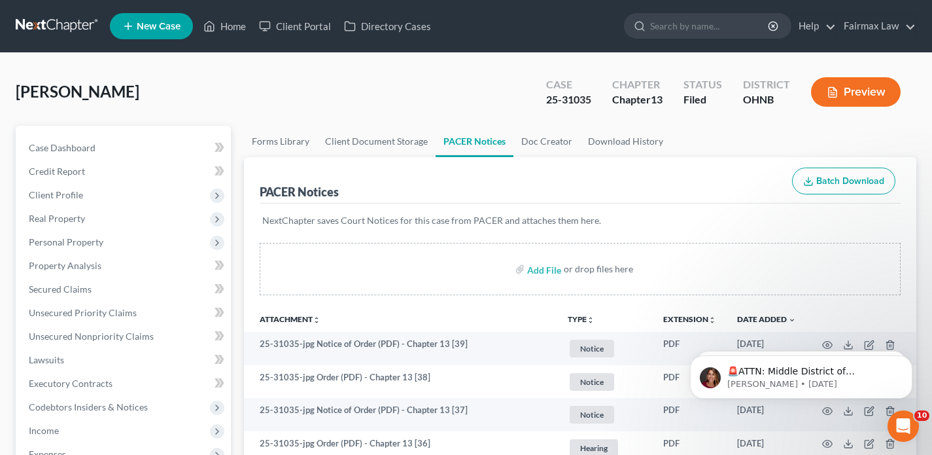
click at [574, 97] on div "25-31035" at bounding box center [568, 99] width 45 height 15
copy div "25-31035"
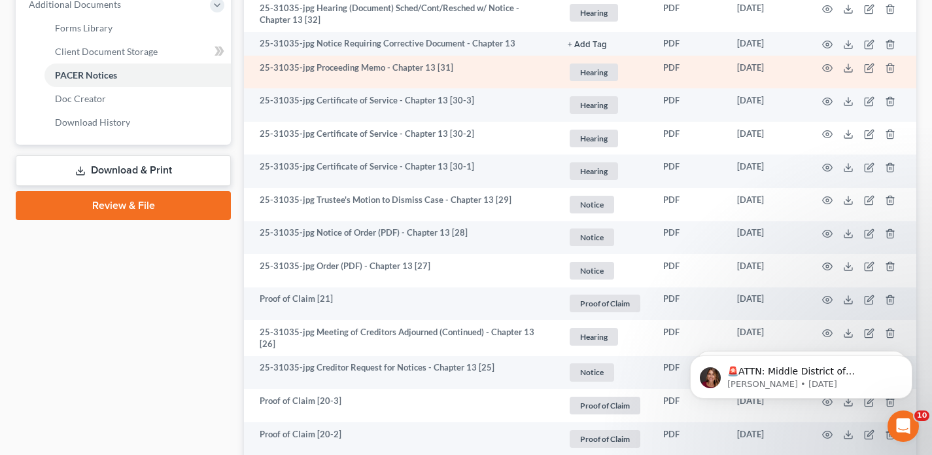
scroll to position [568, 0]
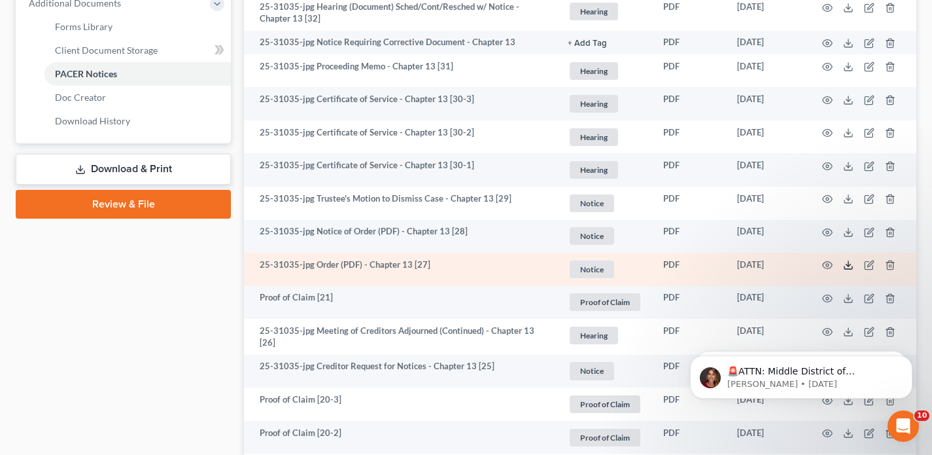
click at [848, 266] on polyline at bounding box center [848, 265] width 5 height 2
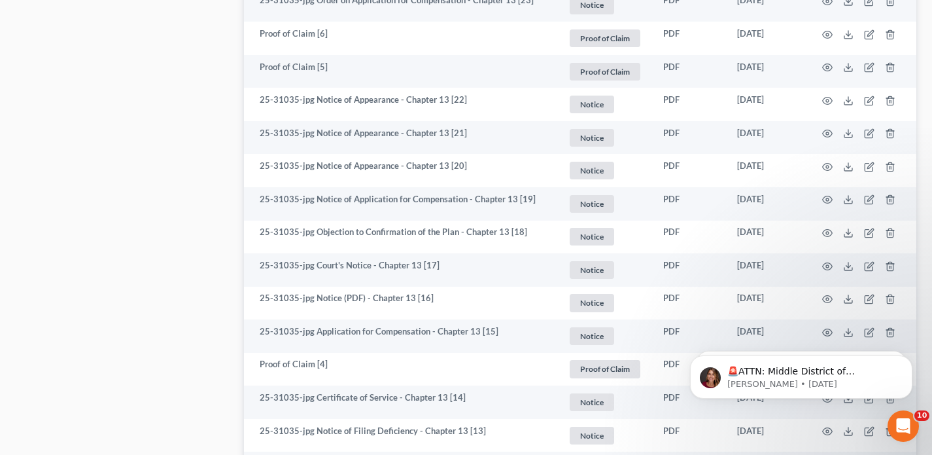
scroll to position [1679, 0]
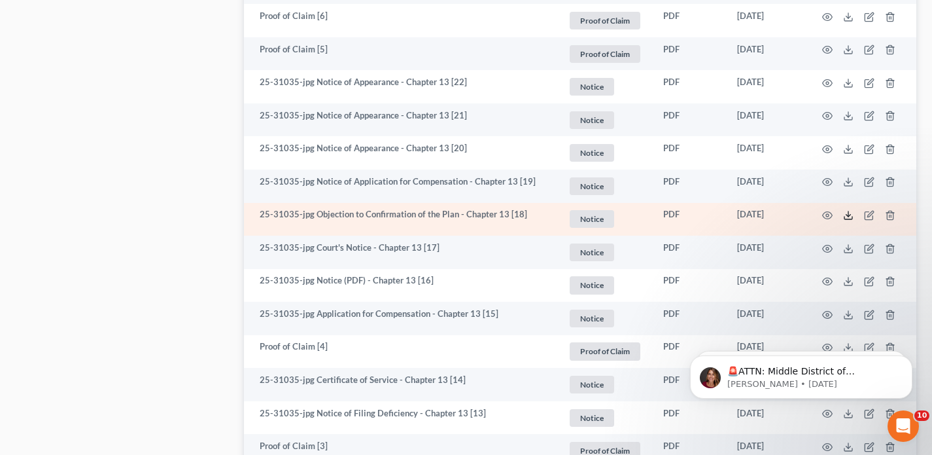
click at [849, 214] on icon at bounding box center [848, 215] width 10 height 10
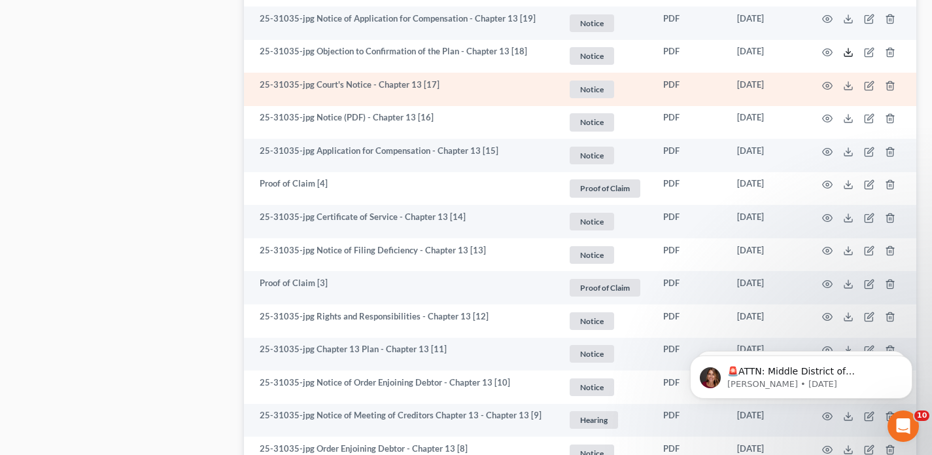
scroll to position [1841, 0]
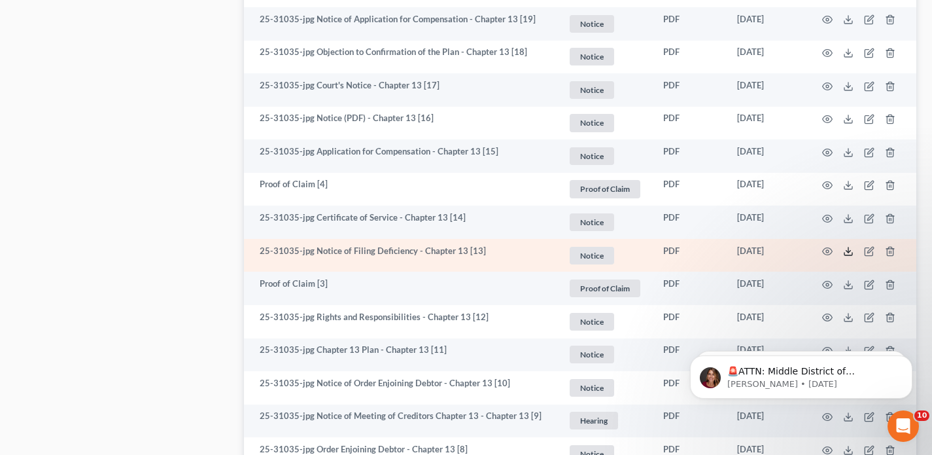
click at [850, 250] on icon at bounding box center [848, 251] width 10 height 10
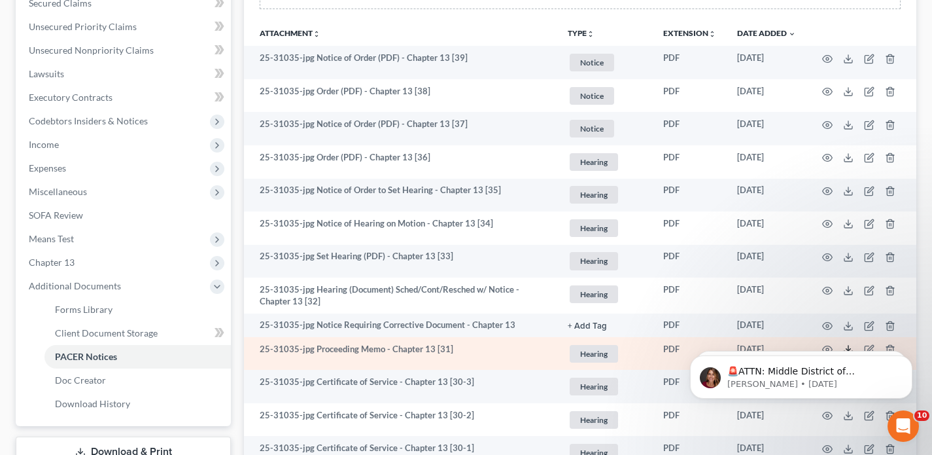
scroll to position [274, 0]
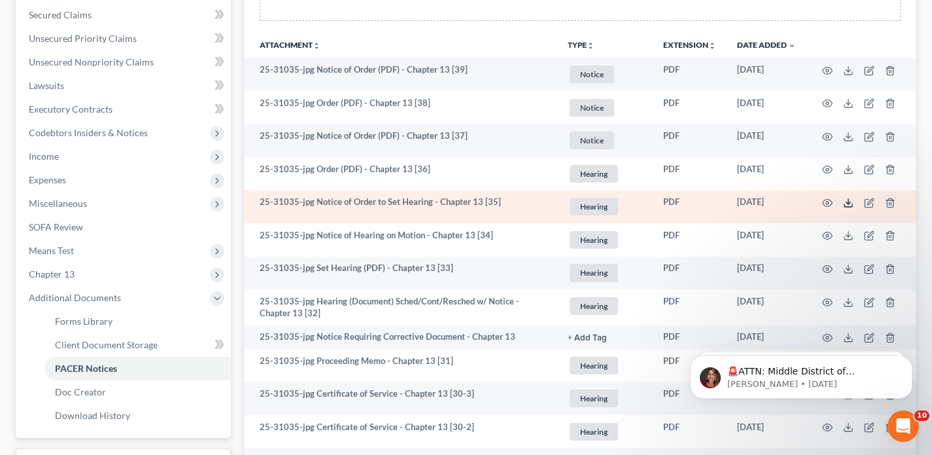
click at [852, 204] on icon at bounding box center [848, 205] width 8 height 3
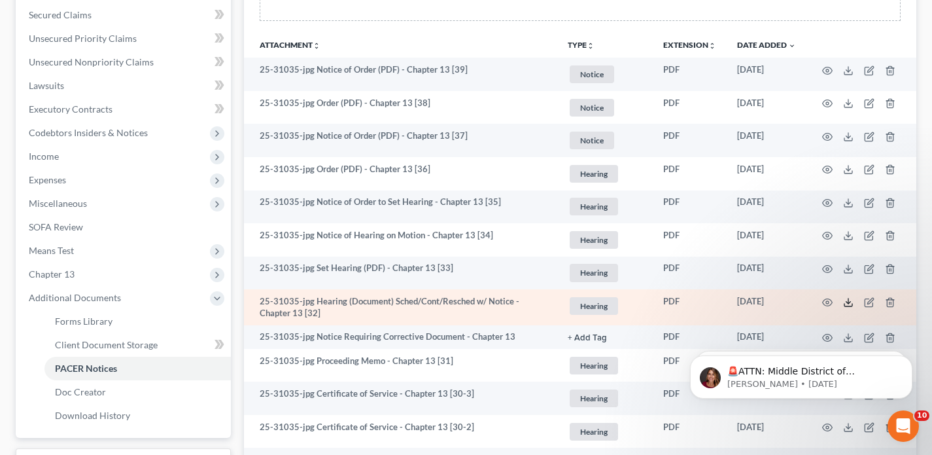
click at [849, 301] on icon at bounding box center [848, 302] width 10 height 10
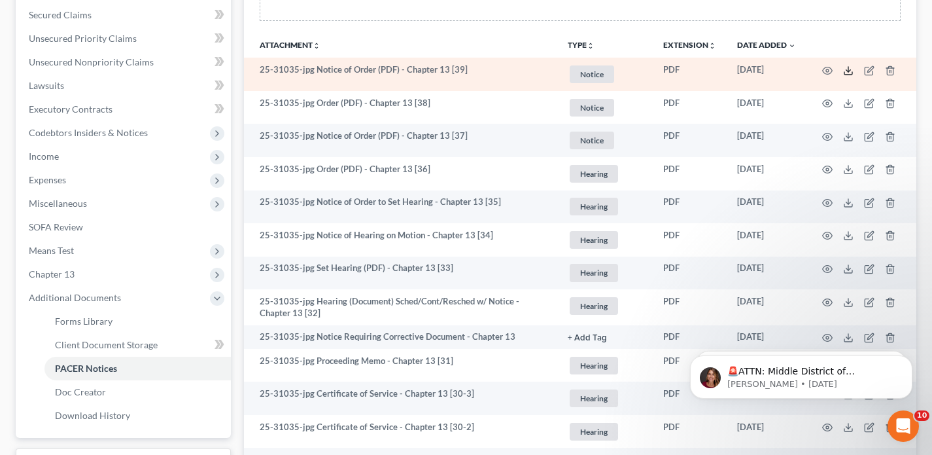
click at [853, 67] on icon at bounding box center [848, 70] width 10 height 10
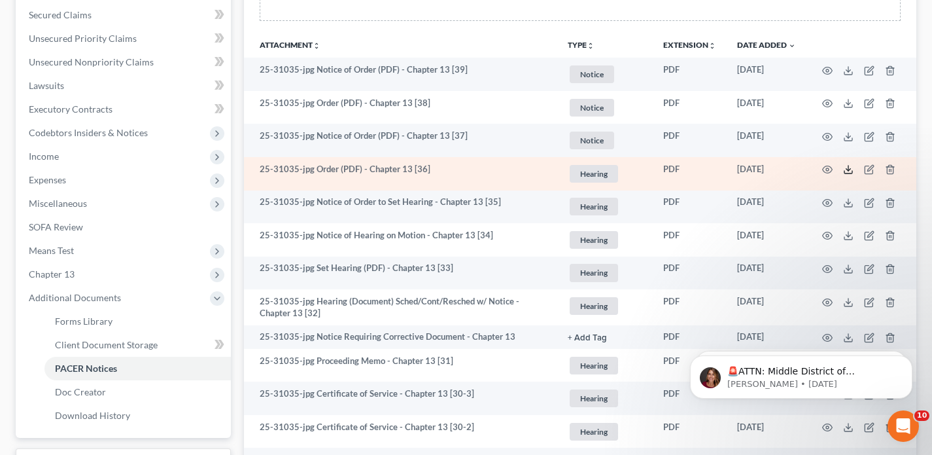
click at [850, 164] on icon at bounding box center [848, 169] width 10 height 10
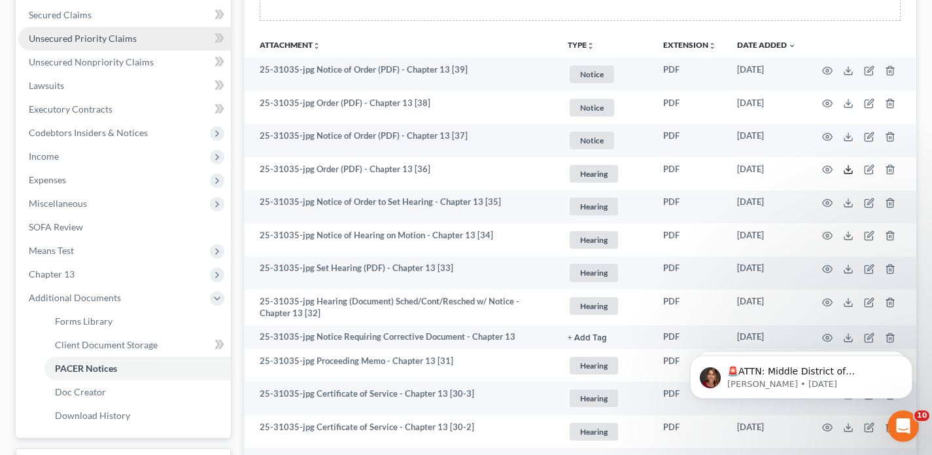
scroll to position [0, 0]
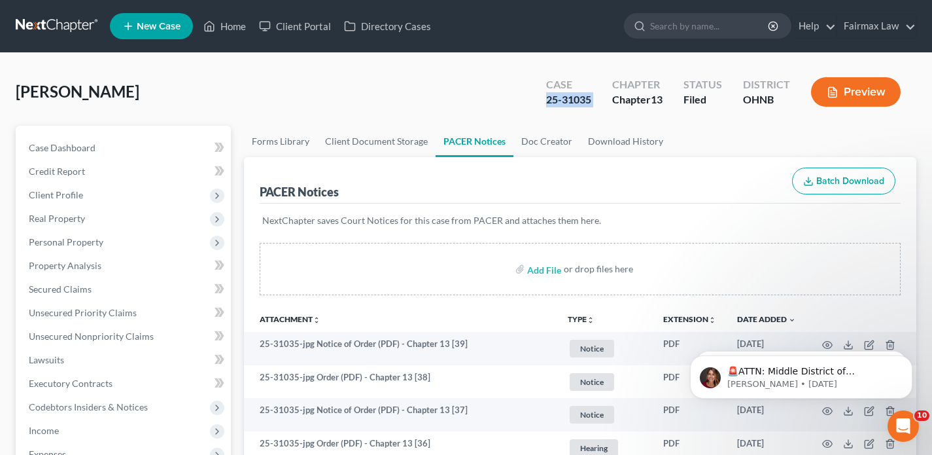
click at [44, 18] on link at bounding box center [58, 26] width 84 height 24
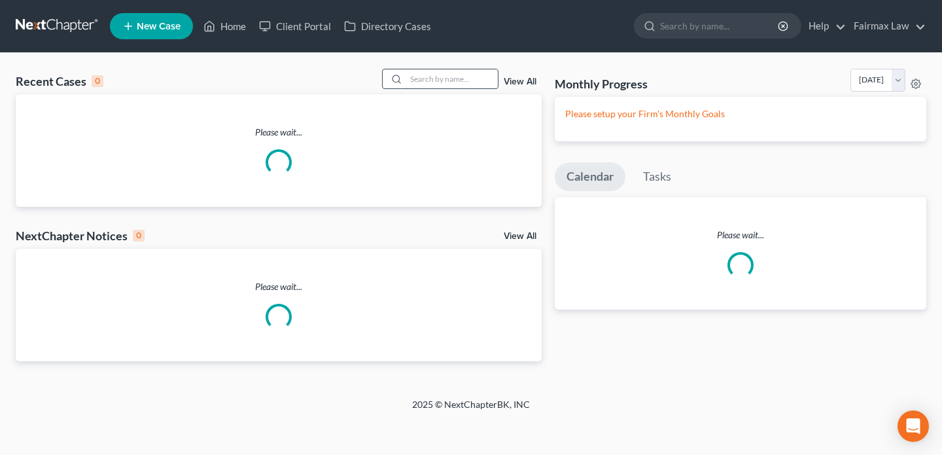
click at [444, 80] on input "search" at bounding box center [452, 78] width 92 height 19
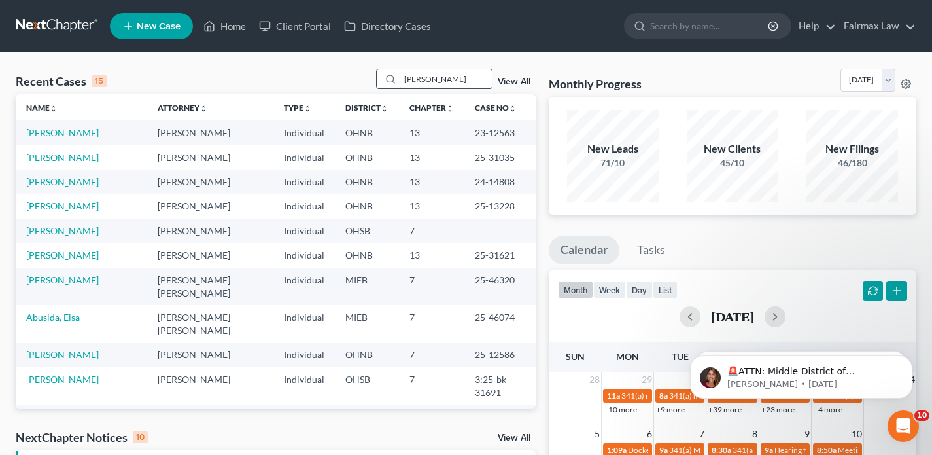
drag, startPoint x: 447, startPoint y: 80, endPoint x: 397, endPoint y: 77, distance: 49.9
click at [397, 77] on div "[PERSON_NAME]" at bounding box center [434, 79] width 116 height 20
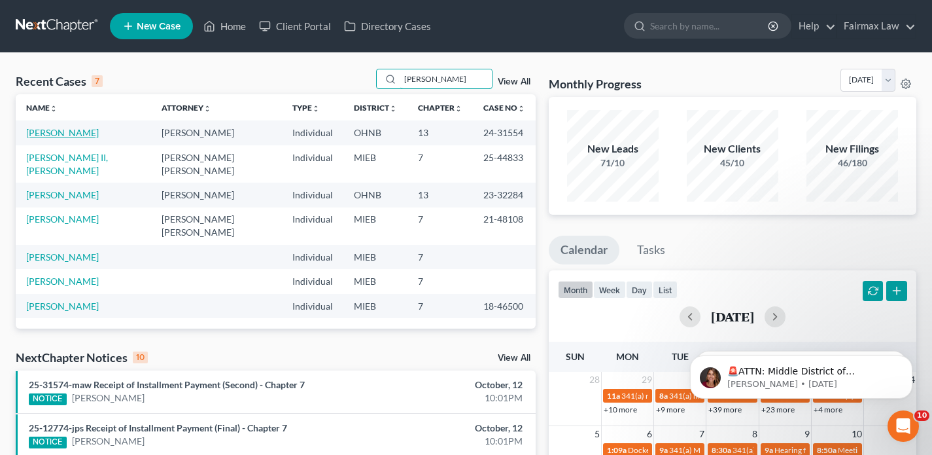
type input "[PERSON_NAME]"
click at [56, 135] on link "[PERSON_NAME]" at bounding box center [62, 132] width 73 height 11
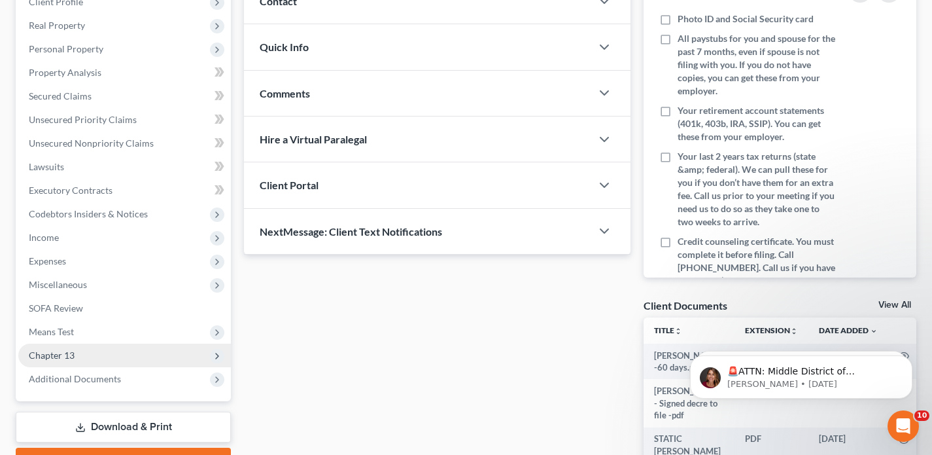
scroll to position [388, 0]
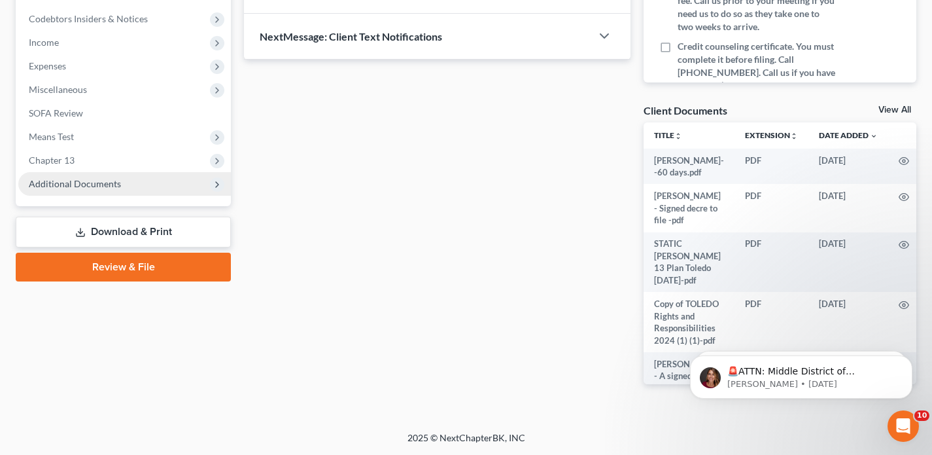
click at [82, 192] on span "Additional Documents" at bounding box center [124, 184] width 213 height 24
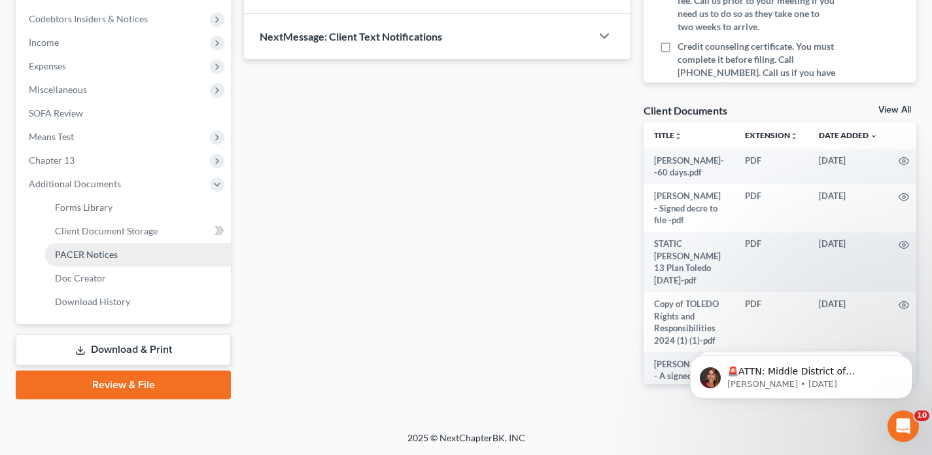
click at [71, 257] on span "PACER Notices" at bounding box center [86, 254] width 63 height 11
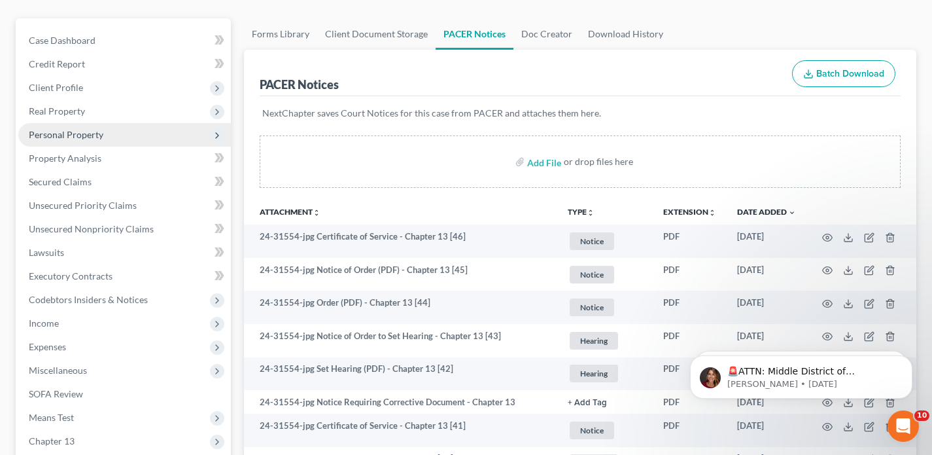
scroll to position [177, 0]
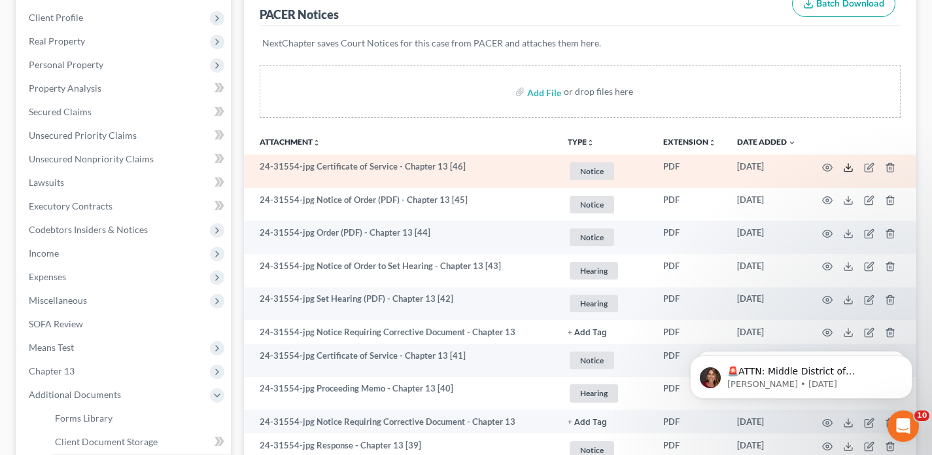
click at [850, 167] on icon at bounding box center [848, 167] width 10 height 10
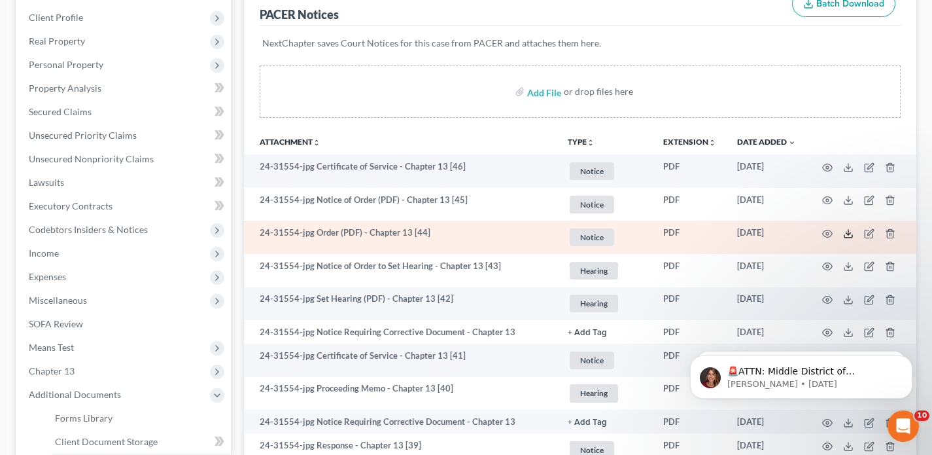
click at [849, 234] on polyline at bounding box center [848, 234] width 5 height 2
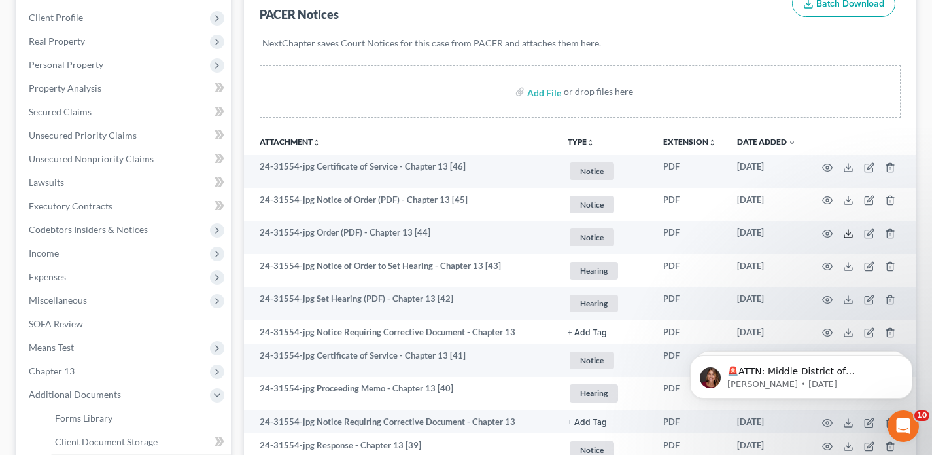
scroll to position [0, 0]
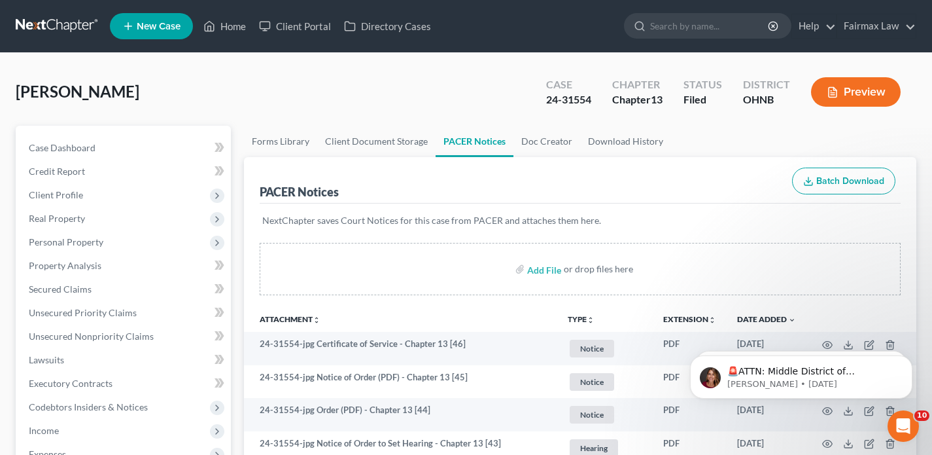
click at [78, 26] on link at bounding box center [58, 26] width 84 height 24
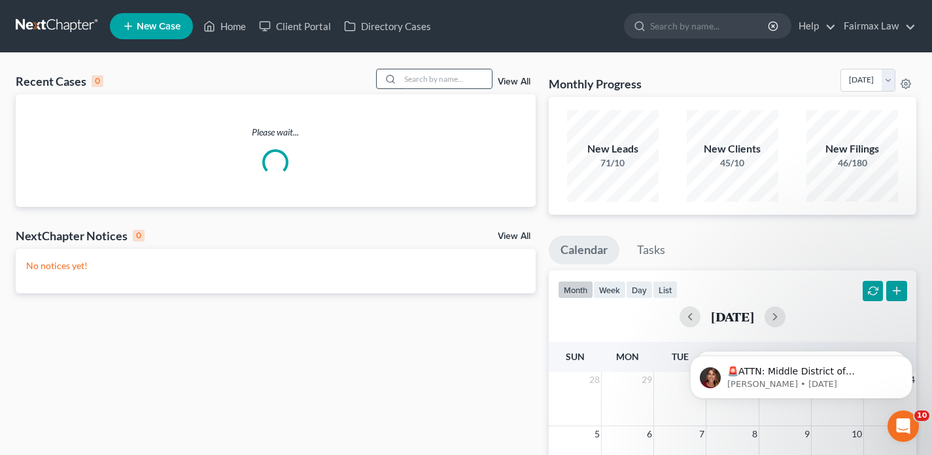
click at [430, 81] on input "search" at bounding box center [446, 78] width 92 height 19
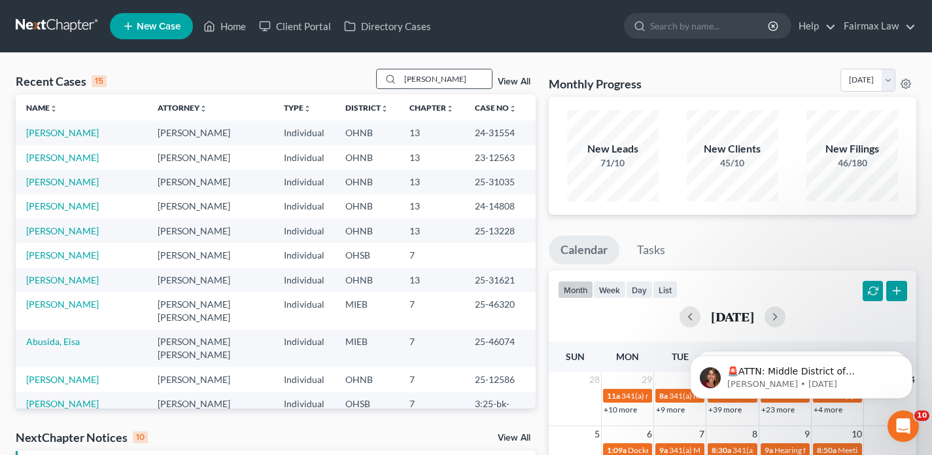
drag, startPoint x: 451, startPoint y: 83, endPoint x: 394, endPoint y: 77, distance: 56.6
click at [394, 77] on div "[PERSON_NAME]" at bounding box center [434, 79] width 116 height 20
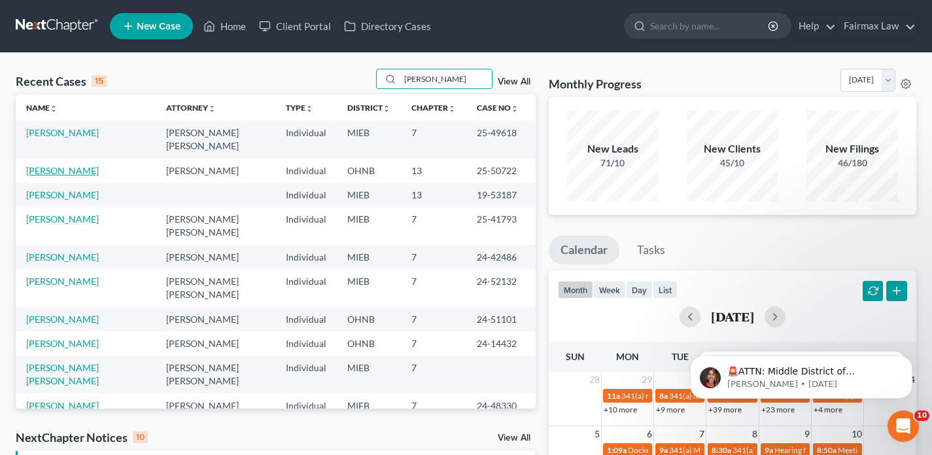
type input "[PERSON_NAME]"
click at [56, 165] on link "[PERSON_NAME]" at bounding box center [62, 170] width 73 height 11
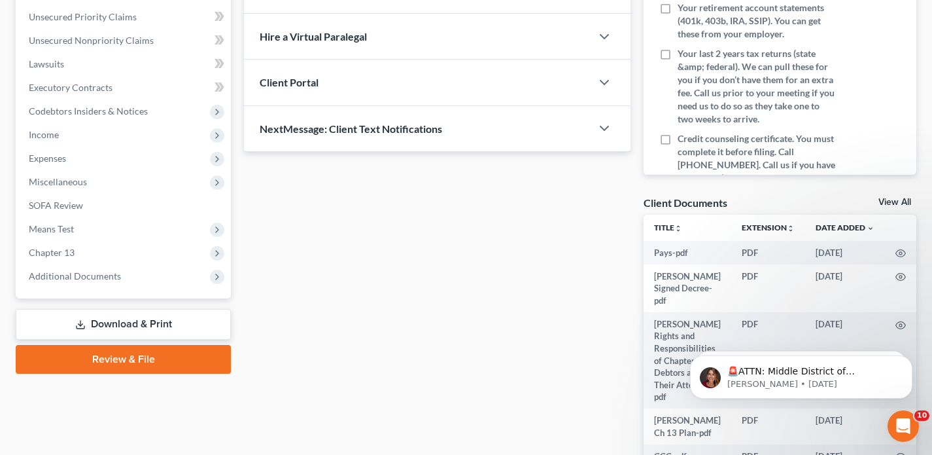
scroll to position [388, 0]
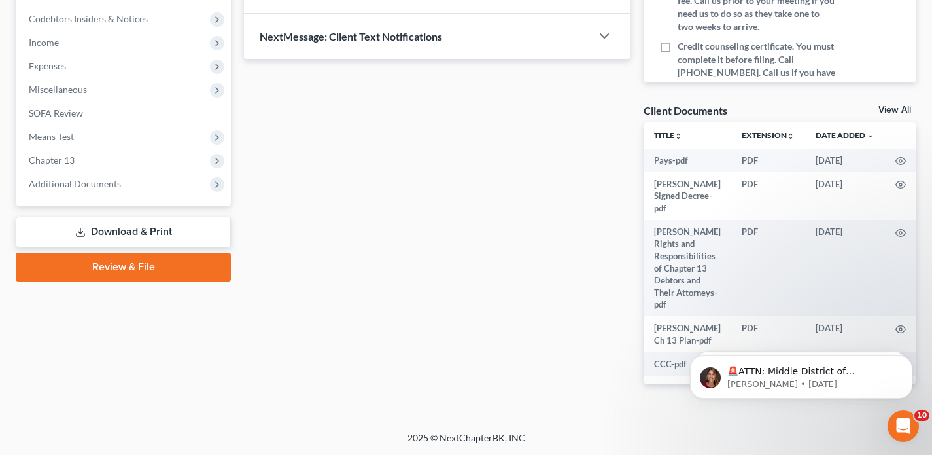
click at [117, 194] on span "Additional Documents" at bounding box center [124, 184] width 213 height 24
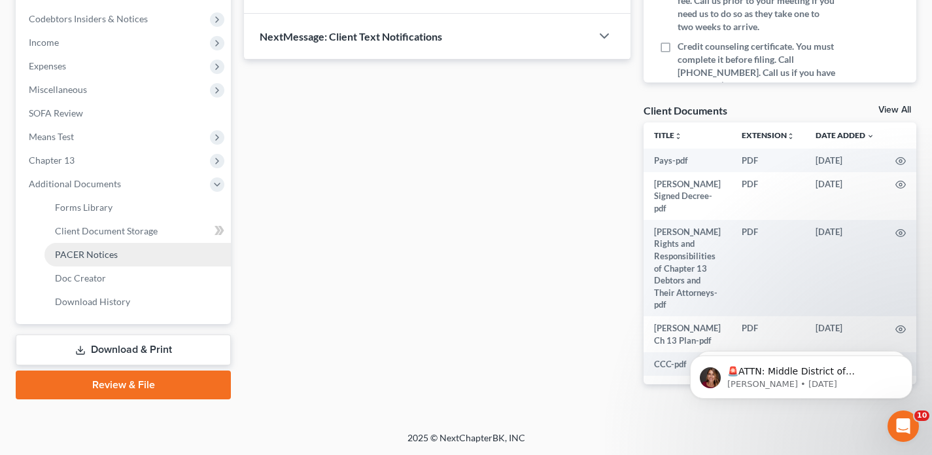
click at [105, 258] on span "PACER Notices" at bounding box center [86, 254] width 63 height 11
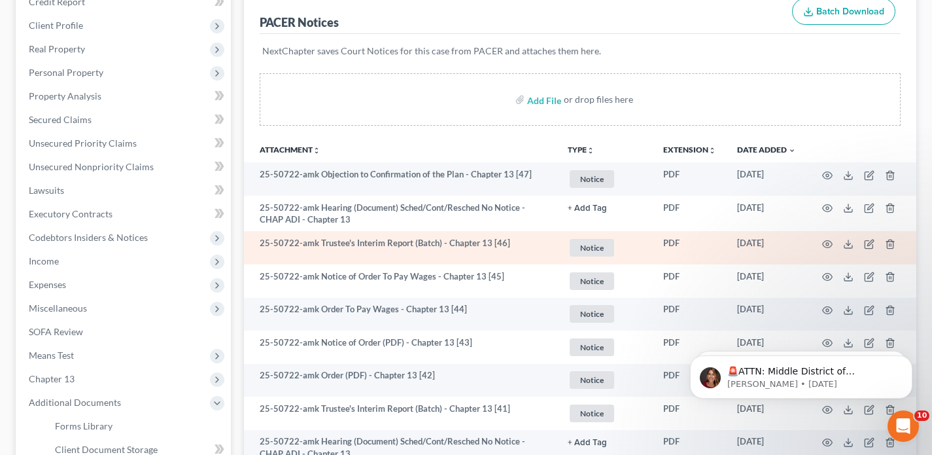
scroll to position [146, 0]
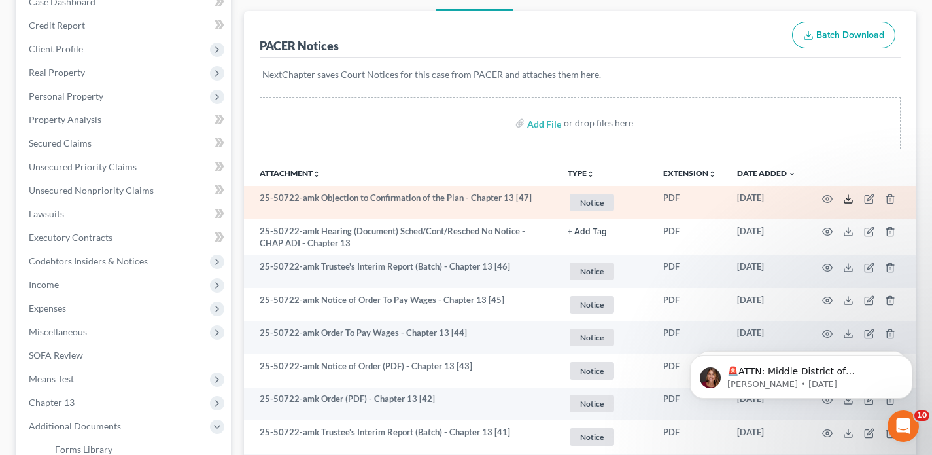
click at [848, 198] on line at bounding box center [848, 197] width 0 height 5
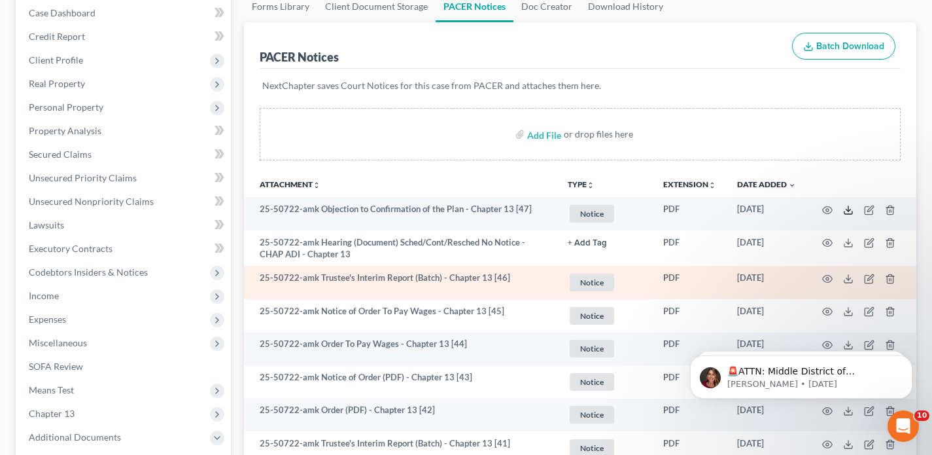
scroll to position [136, 0]
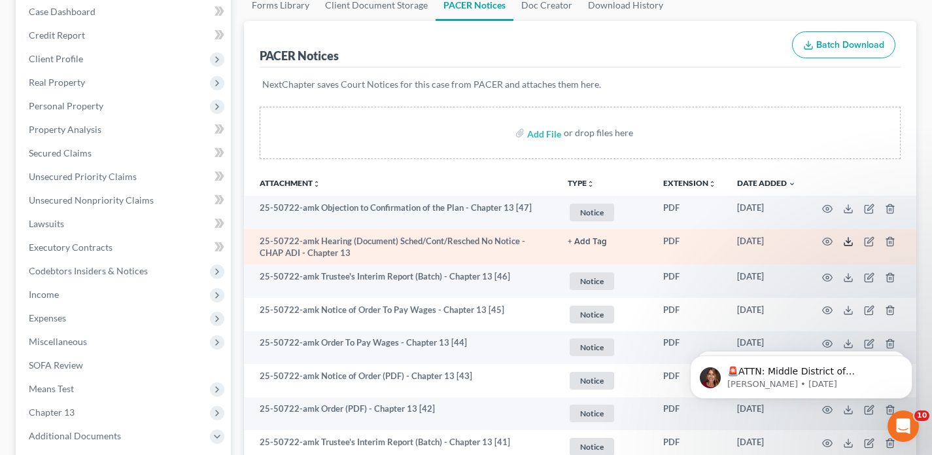
click at [848, 245] on icon at bounding box center [848, 244] width 8 height 3
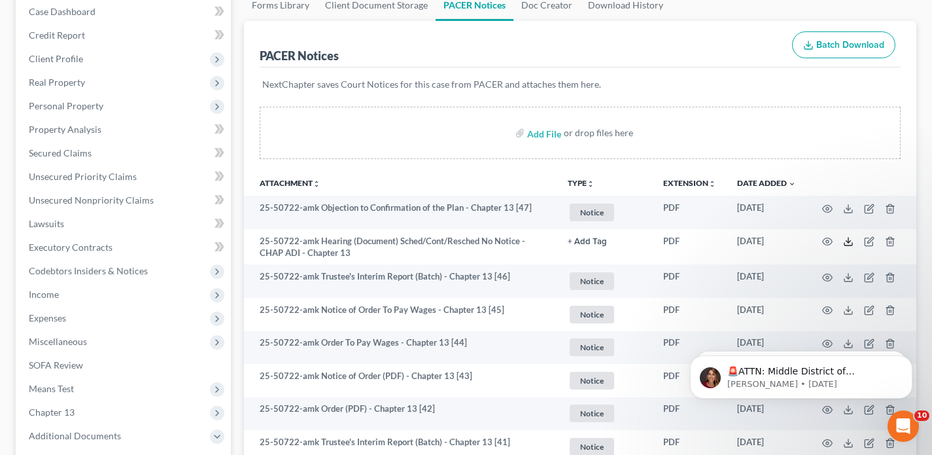
scroll to position [0, 0]
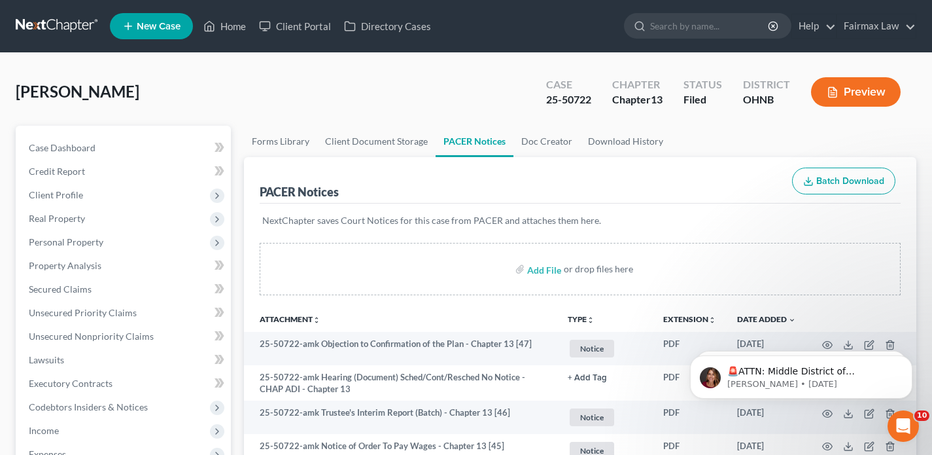
click at [33, 23] on link at bounding box center [58, 26] width 84 height 24
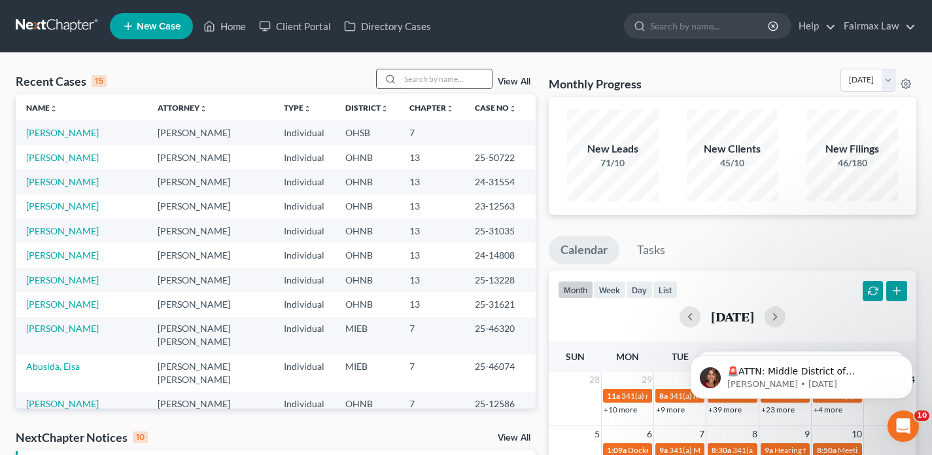
click at [437, 76] on input "search" at bounding box center [446, 78] width 92 height 19
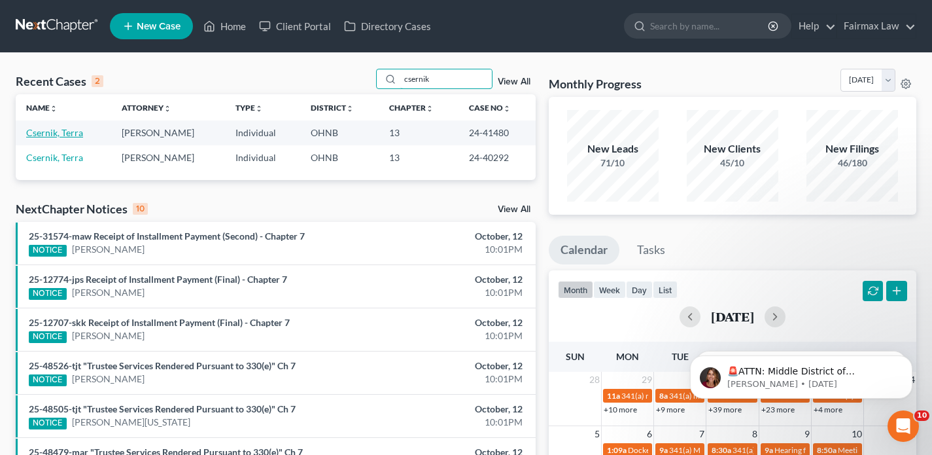
type input "csernik"
click at [64, 132] on link "Csernik, Terra" at bounding box center [54, 132] width 57 height 11
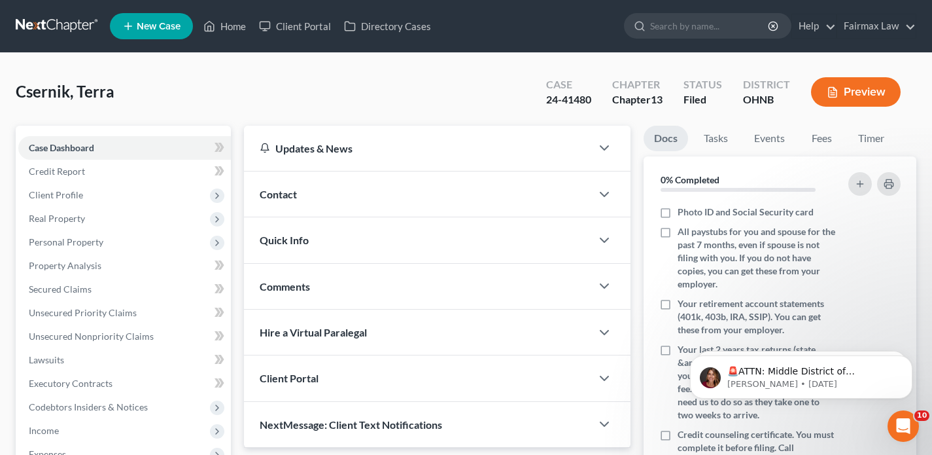
scroll to position [388, 0]
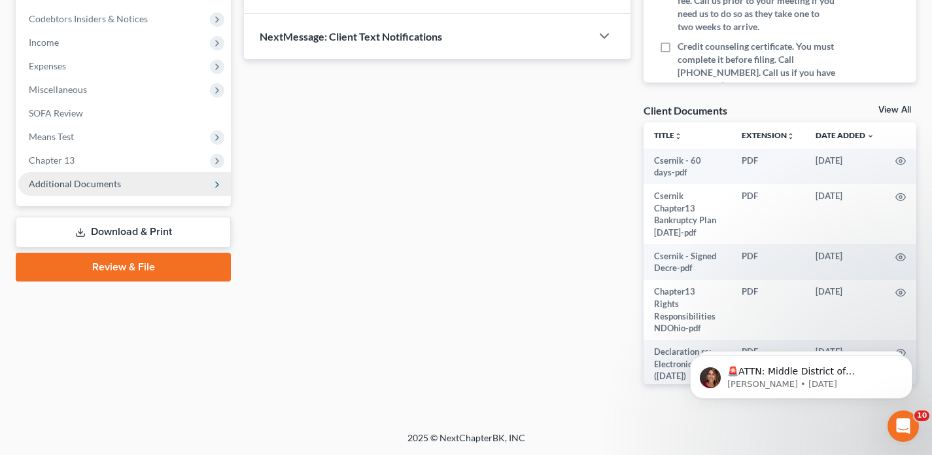
click at [92, 188] on span "Additional Documents" at bounding box center [75, 183] width 92 height 11
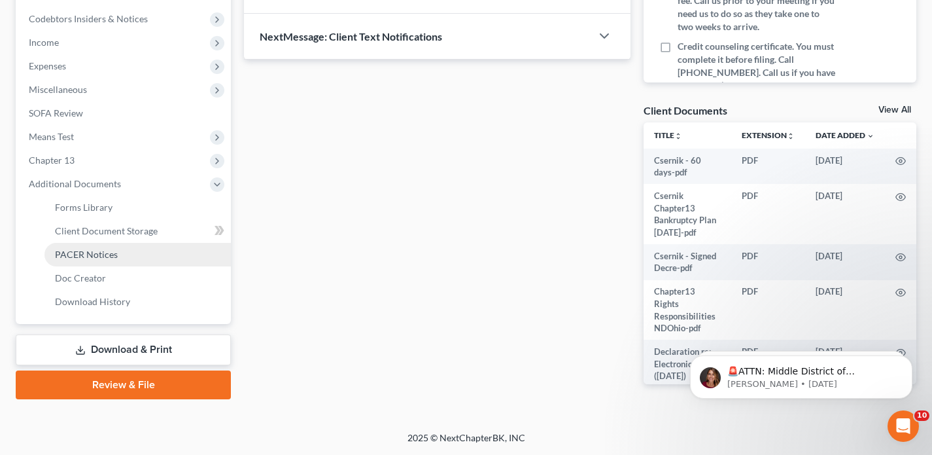
click at [86, 260] on link "PACER Notices" at bounding box center [137, 255] width 186 height 24
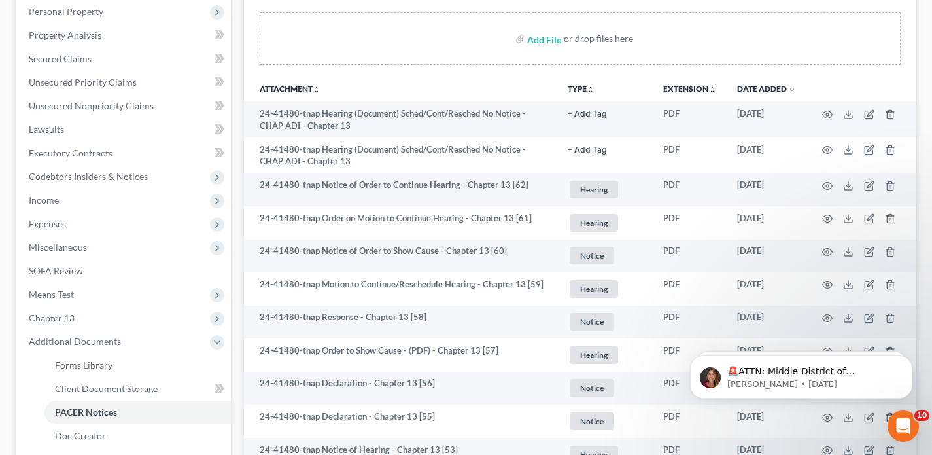
scroll to position [233, 0]
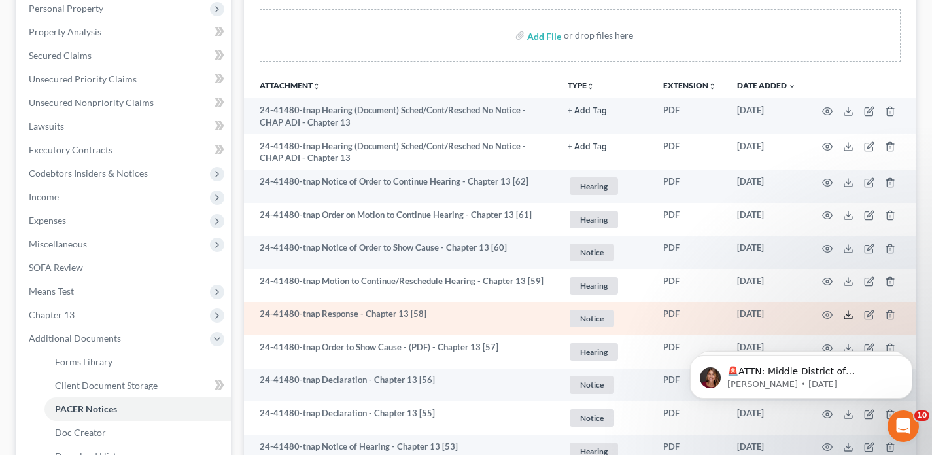
click at [845, 319] on icon at bounding box center [848, 314] width 10 height 10
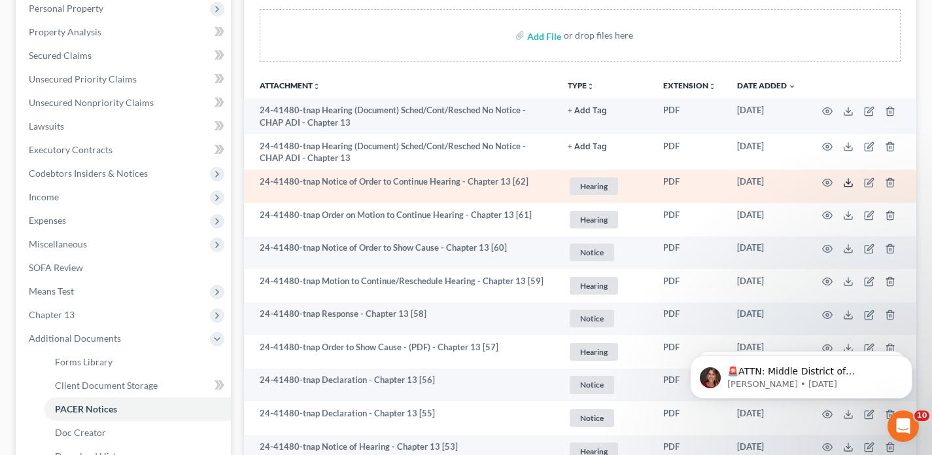
click at [845, 179] on icon at bounding box center [848, 182] width 10 height 10
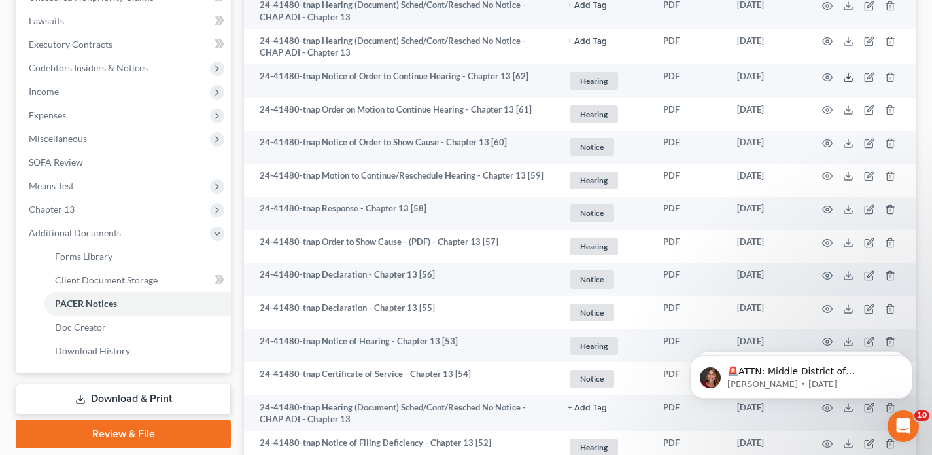
scroll to position [341, 0]
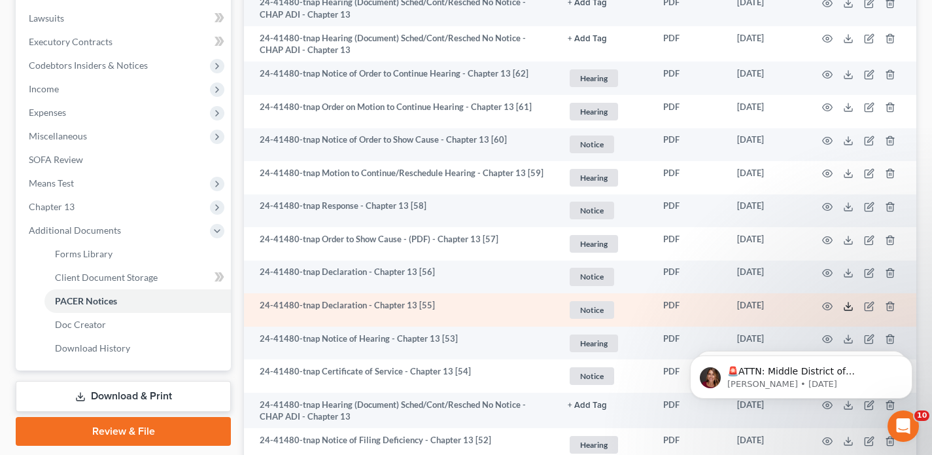
click at [850, 307] on icon at bounding box center [848, 306] width 10 height 10
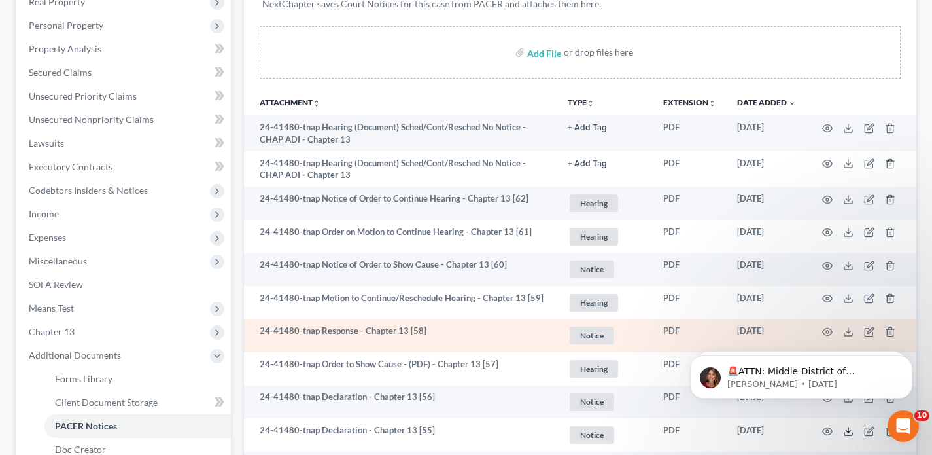
scroll to position [180, 0]
